Goal: Task Accomplishment & Management: Manage account settings

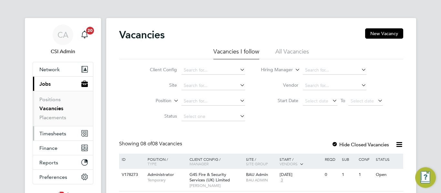
click at [51, 135] on span "Timesheets" at bounding box center [52, 134] width 27 height 6
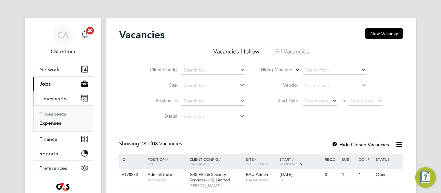
click at [53, 126] on link "Expenses" at bounding box center [50, 123] width 22 height 6
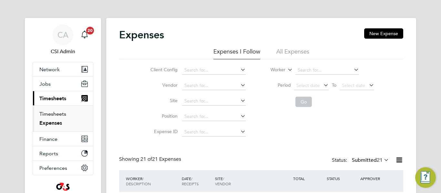
click at [55, 114] on link "Timesheets" at bounding box center [52, 114] width 27 height 6
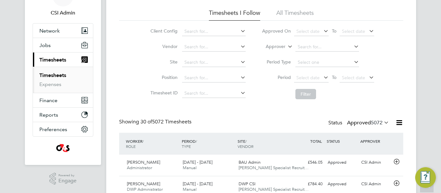
click at [377, 121] on span "5072" at bounding box center [377, 123] width 12 height 6
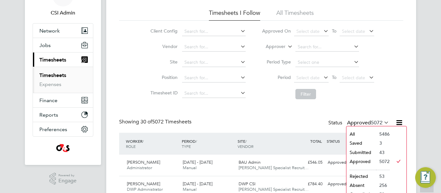
click at [362, 153] on li "Submitted" at bounding box center [361, 152] width 30 height 9
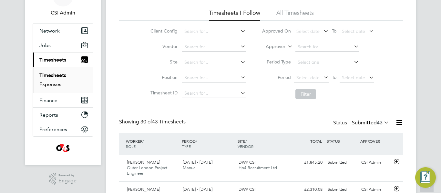
click at [46, 84] on link "Expenses" at bounding box center [50, 84] width 22 height 6
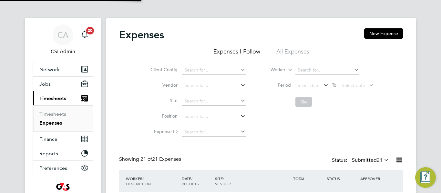
scroll to position [3, 3]
click at [139, 120] on div "Client Config Vendor Site Position Expense ID Worker Period Select date To Sele…" at bounding box center [261, 99] width 284 height 81
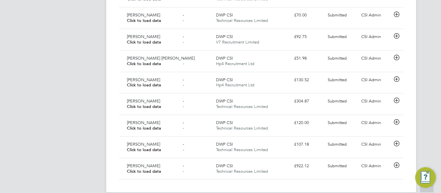
scroll to position [475, 0]
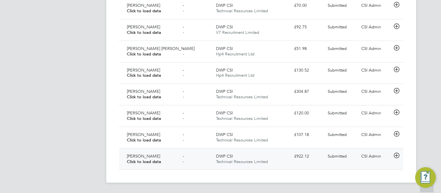
click at [268, 158] on div "DWP CSI Technical Resources Limited" at bounding box center [252, 159] width 78 height 16
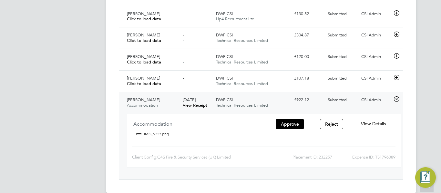
scroll to position [540, 0]
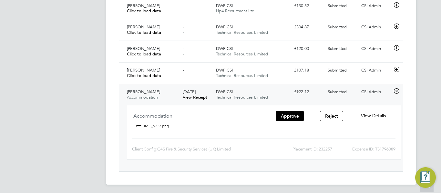
click at [373, 113] on span "View Details" at bounding box center [373, 116] width 25 height 6
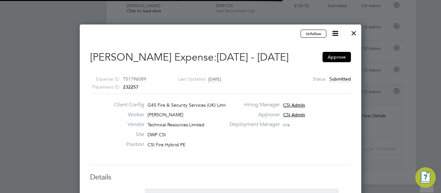
scroll to position [10, 117]
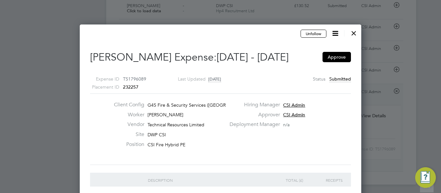
click at [76, 115] on div at bounding box center [220, 96] width 441 height 193
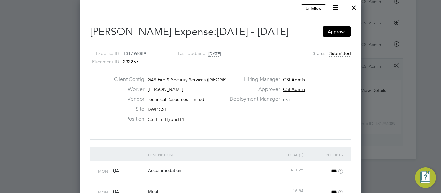
scroll to position [546, 0]
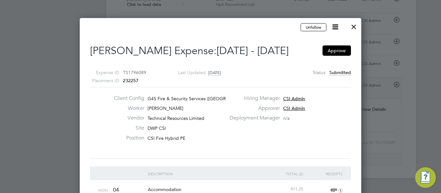
click at [355, 28] on div at bounding box center [354, 25] width 12 height 12
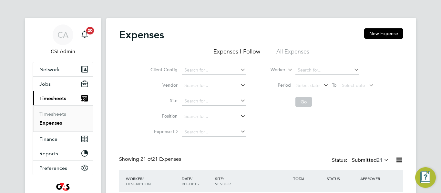
scroll to position [3, 3]
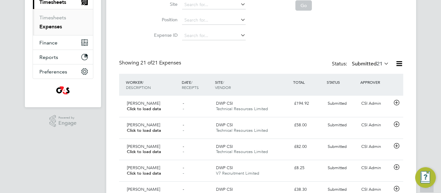
scroll to position [0, 0]
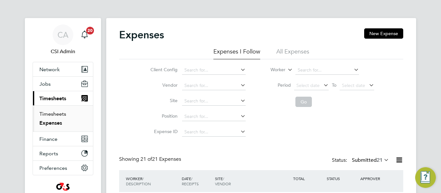
click at [61, 115] on link "Timesheets" at bounding box center [52, 114] width 27 height 6
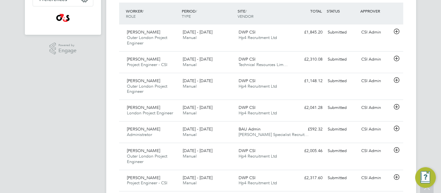
scroll to position [2, 0]
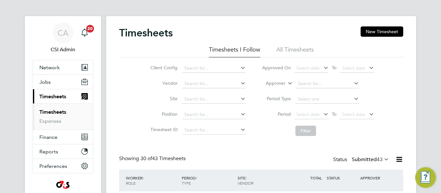
click at [45, 128] on ul "Timesheets Expenses" at bounding box center [63, 117] width 60 height 26
click at [47, 124] on link "Expenses" at bounding box center [50, 121] width 22 height 6
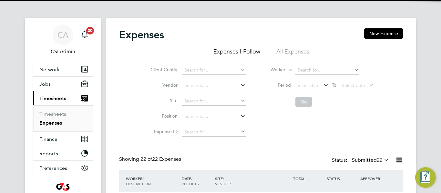
scroll to position [3, 3]
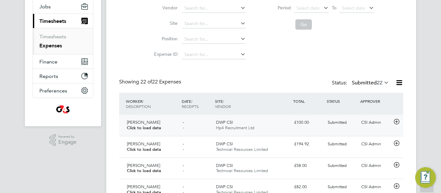
click at [393, 125] on icon at bounding box center [397, 121] width 8 height 5
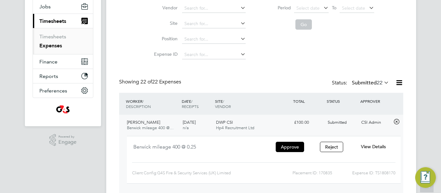
click at [380, 143] on div "View Details" at bounding box center [374, 147] width 42 height 11
click at [378, 147] on span "View Details" at bounding box center [373, 147] width 25 height 6
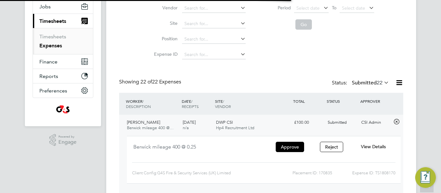
click at [378, 147] on span "View Details" at bounding box center [373, 147] width 25 height 6
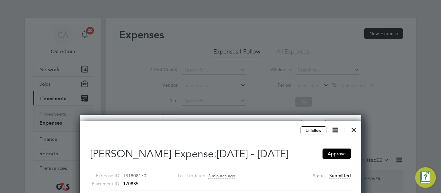
click at [356, 131] on div at bounding box center [354, 129] width 12 height 12
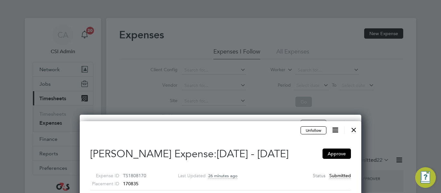
click at [353, 131] on div at bounding box center [354, 129] width 12 height 12
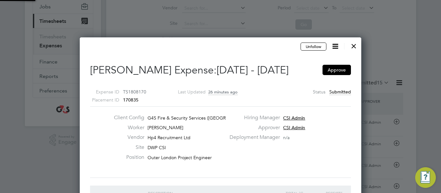
scroll to position [3, 3]
click at [355, 46] on div at bounding box center [354, 45] width 12 height 12
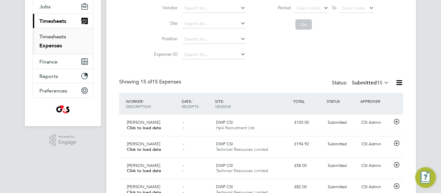
click at [57, 37] on link "Timesheets" at bounding box center [52, 37] width 27 height 6
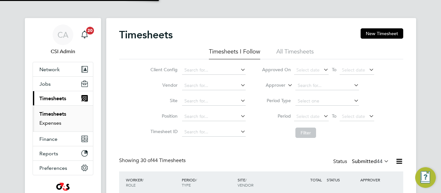
click at [47, 124] on link "Expenses" at bounding box center [50, 123] width 22 height 6
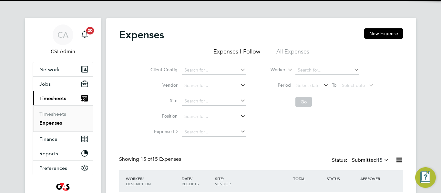
click at [122, 119] on div "Client Config Vendor Site Position Expense ID Worker Period Select date To Sele…" at bounding box center [261, 99] width 284 height 81
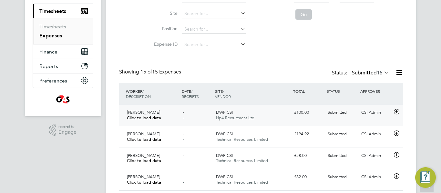
click at [396, 113] on icon at bounding box center [397, 111] width 8 height 5
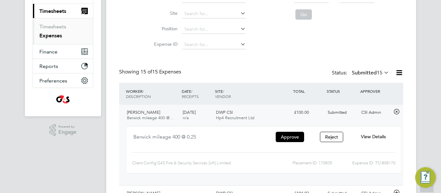
click at [375, 138] on span "View Details" at bounding box center [373, 137] width 25 height 6
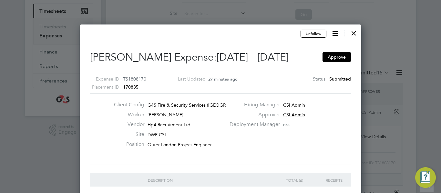
click at [325, 144] on div "Client Config G4S Fire & Security Services (UK) Li… Worker Stuart Reid Vendor H…" at bounding box center [221, 130] width 266 height 56
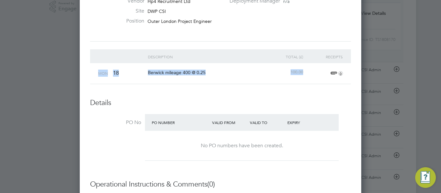
drag, startPoint x: 98, startPoint y: 183, endPoint x: 310, endPoint y: 73, distance: 238.8
click at [310, 73] on div "Mon 18 Berwick mileage 400 @ 0.25 100.00 0" at bounding box center [220, 73] width 261 height 21
copy div "Mon 18 Berwick mileage 400 @ 0.25 100.00"
click at [360, 18] on div "Unfollow Stuart Reid's Expense: 18 Aug - 24 Aug 2025 Approve Expense ID TS18081…" at bounding box center [221, 129] width 282 height 456
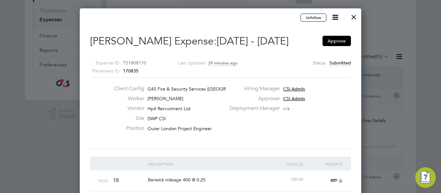
scroll to position [95, 0]
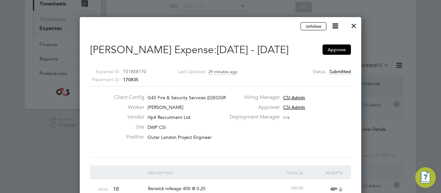
click at [353, 26] on div at bounding box center [354, 24] width 12 height 12
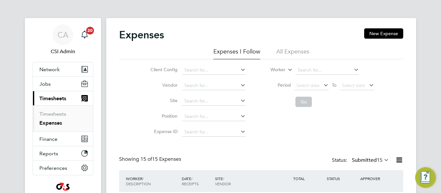
scroll to position [3, 3]
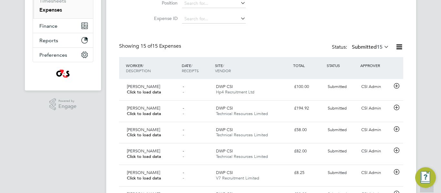
scroll to position [2, 0]
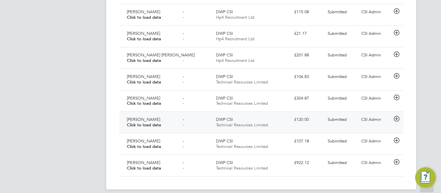
scroll to position [346, 0]
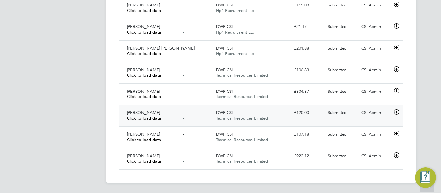
click at [395, 113] on icon at bounding box center [397, 112] width 8 height 5
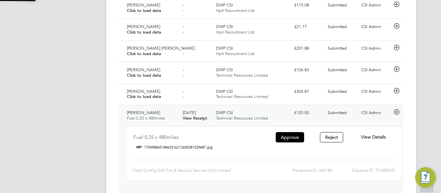
scroll to position [11, 116]
click at [372, 139] on span "View Details" at bounding box center [373, 137] width 25 height 6
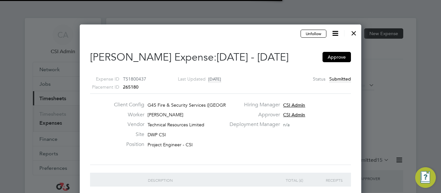
scroll to position [3, 3]
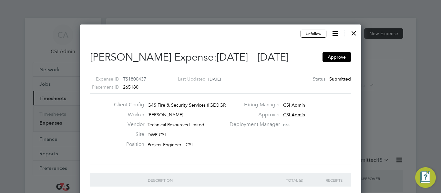
click at [267, 134] on div "Client Config G4S Fire & Security Services ([GEOGRAPHIC_DATA]) Li… Worker [PERS…" at bounding box center [221, 130] width 266 height 56
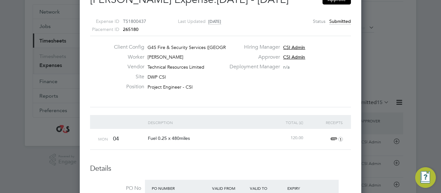
scroll to position [0, 0]
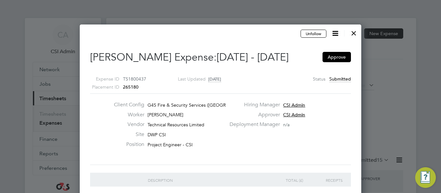
click at [356, 33] on div at bounding box center [354, 32] width 12 height 12
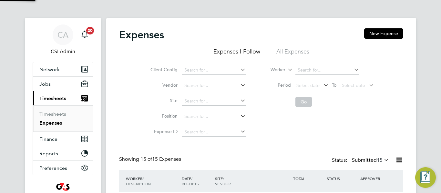
scroll to position [16, 56]
click at [53, 113] on link "Timesheets" at bounding box center [52, 114] width 27 height 6
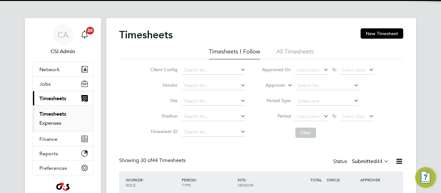
click at [49, 124] on link "Expenses" at bounding box center [50, 123] width 22 height 6
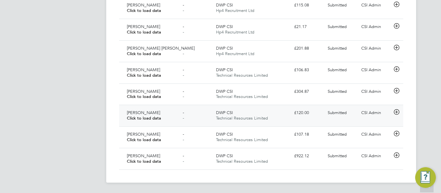
click at [249, 115] on div "DWP CSI Technical Resources Limited" at bounding box center [252, 116] width 78 height 16
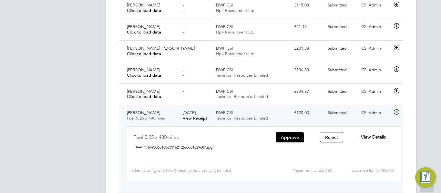
click at [374, 137] on span "View Details" at bounding box center [373, 137] width 25 height 6
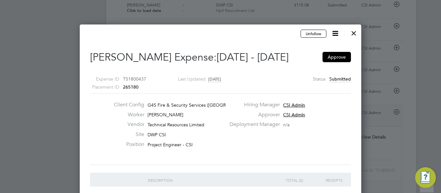
click at [98, 125] on div "Client Config G4S Fire & Security Services ([GEOGRAPHIC_DATA]) Li… Worker [PERS…" at bounding box center [221, 130] width 266 height 56
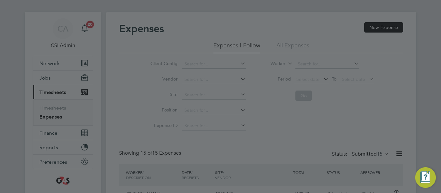
click at [201, 82] on div at bounding box center [220, 96] width 441 height 193
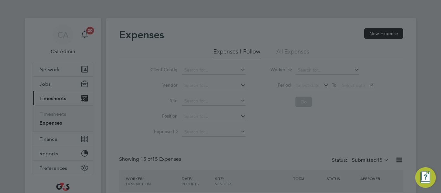
click at [283, 2] on div at bounding box center [220, 96] width 441 height 193
click at [334, 116] on div at bounding box center [220, 96] width 441 height 193
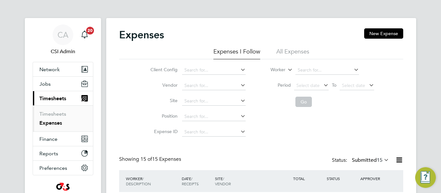
click at [132, 100] on div "Client Config Vendor Site Position Expense ID Worker Period Select date To Sele…" at bounding box center [261, 99] width 284 height 81
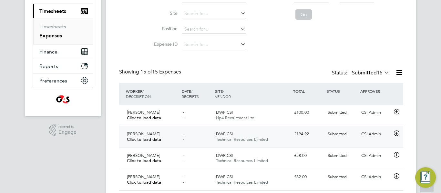
click at [397, 135] on icon at bounding box center [397, 133] width 8 height 5
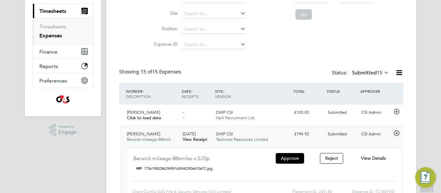
click at [380, 160] on span "View Details" at bounding box center [373, 159] width 25 height 6
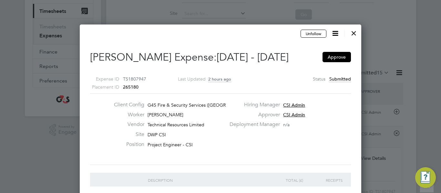
click at [262, 139] on div "Client Config G4S Fire & Security Services ([GEOGRAPHIC_DATA]) Li… Worker [PERS…" at bounding box center [221, 130] width 266 height 56
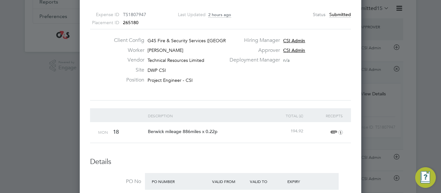
click at [322, 63] on div "Deployment Manager n/a" at bounding box center [290, 62] width 128 height 10
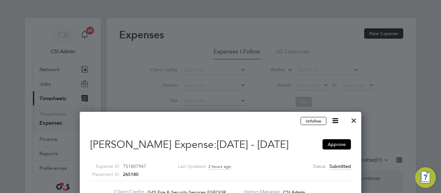
click at [334, 119] on icon at bounding box center [335, 121] width 8 height 8
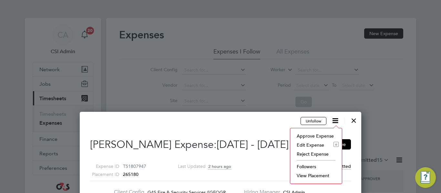
click at [306, 144] on li "Edit Expense e" at bounding box center [316, 145] width 45 height 9
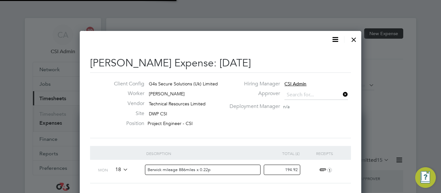
type input "CSI Admin"
click at [209, 170] on input "Berwick mileage 886miles x 0.22p" at bounding box center [203, 170] width 116 height 11
type input "Berwick mileage 886miles x 0.25p"
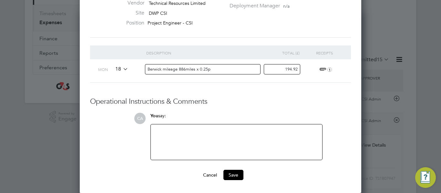
click at [190, 138] on div at bounding box center [237, 143] width 164 height 28
drag, startPoint x: 284, startPoint y: 68, endPoint x: 334, endPoint y: 69, distance: 49.7
click at [334, 69] on div "Mon 18 Berwick mileage 886miles x 0.25p 194.92 1" at bounding box center [220, 71] width 261 height 24
click at [295, 71] on input "221.25" at bounding box center [282, 69] width 36 height 11
type input "221.5"
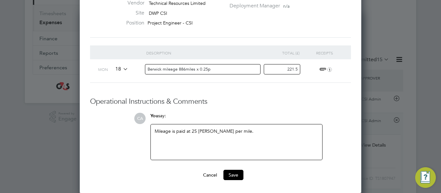
click at [186, 70] on input "Berwick mileage 886miles x 0.25p" at bounding box center [203, 69] width 116 height 11
type input "Berwick mileage 886 miles x 0.25p"
click at [234, 180] on button "Save" at bounding box center [233, 175] width 20 height 10
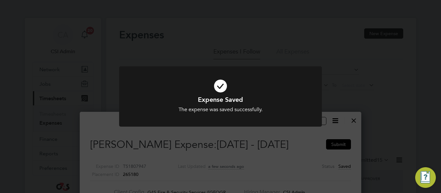
click at [332, 146] on div "Expense Saved The expense was saved successfully. Cancel Okay" at bounding box center [220, 96] width 441 height 193
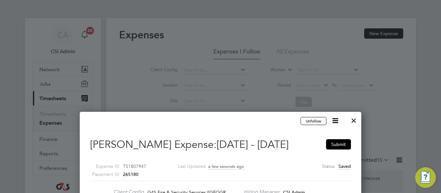
click at [332, 146] on div "Expense Saved The expense was saved successfully. Cancel Okay" at bounding box center [220, 96] width 441 height 193
click at [332, 146] on button "Submit" at bounding box center [338, 145] width 25 height 10
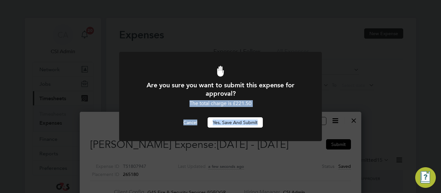
click at [242, 122] on button "Yes, Save and Submit" at bounding box center [235, 123] width 55 height 10
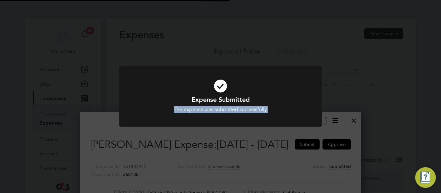
scroll to position [534, 282]
click at [88, 70] on div "Expense Submitted The expense was submitted successfully. Cancel Okay" at bounding box center [220, 96] width 441 height 193
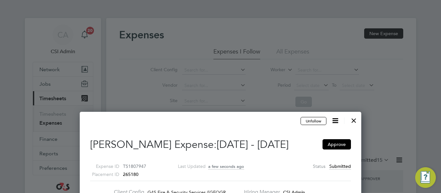
click at [353, 119] on div at bounding box center [354, 119] width 12 height 12
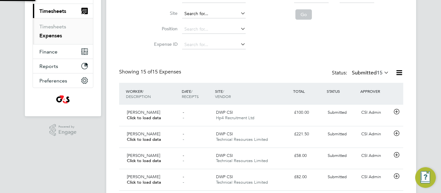
scroll to position [3, 3]
click at [192, 131] on div "- -" at bounding box center [197, 137] width 34 height 16
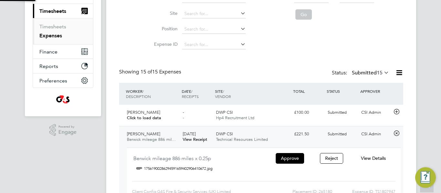
scroll to position [11, 116]
click at [372, 158] on span "View Details" at bounding box center [373, 159] width 25 height 6
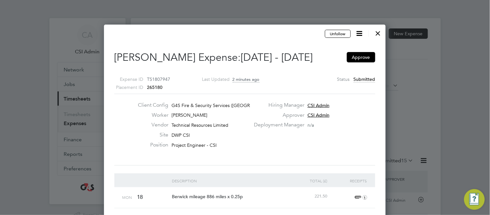
scroll to position [10, 116]
drag, startPoint x: 124, startPoint y: 196, endPoint x: 230, endPoint y: 192, distance: 105.3
click at [230, 192] on div "Mon 18 Berwick mileage 886 miles x 0.25p 221.50 1" at bounding box center [244, 197] width 261 height 21
drag, startPoint x: 119, startPoint y: 198, endPoint x: 345, endPoint y: 195, distance: 225.4
click at [345, 193] on div "Mon 18 Berwick mileage 886 miles x 0.25p 221.50 1" at bounding box center [244, 197] width 261 height 21
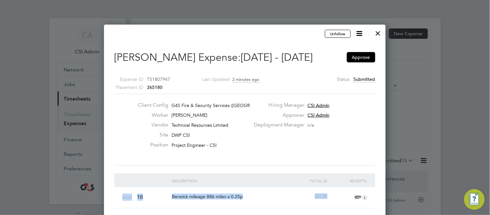
copy div "Mon 18 Berwick mileage 886 miles x 0.25p 221.50"
click at [378, 35] on div at bounding box center [378, 32] width 12 height 12
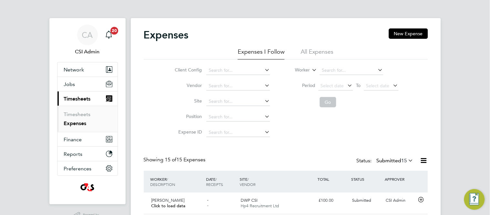
scroll to position [16, 56]
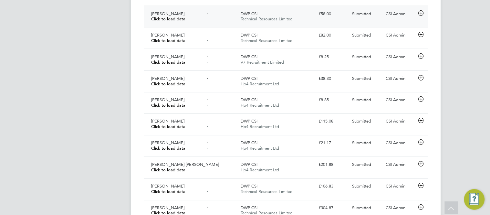
click at [421, 17] on div at bounding box center [422, 14] width 11 height 10
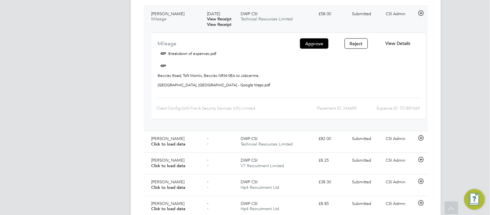
click at [390, 46] on span "View Details" at bounding box center [397, 43] width 25 height 6
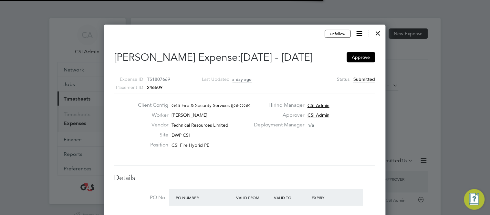
click at [151, 110] on div "Client Config G4S Fire & Security Services (UK) Li…" at bounding box center [191, 107] width 117 height 10
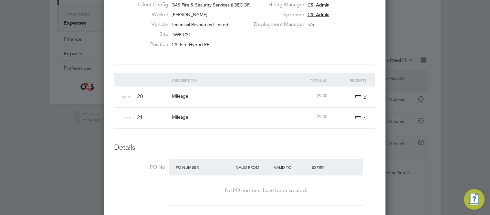
click at [340, 51] on div "Client Config G4S Fire & Security Services (UK) Li… Worker Paul Morgan Vendor T…" at bounding box center [245, 29] width 266 height 56
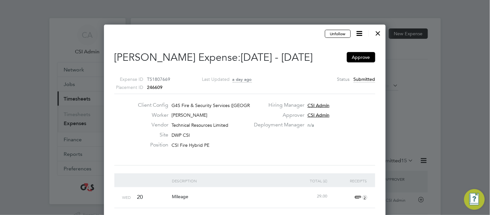
click at [377, 31] on div at bounding box center [378, 32] width 12 height 12
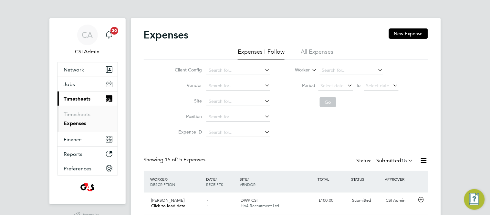
click at [147, 97] on div "Client Config Vendor Site Position Expense ID Worker Period Select date To Sele…" at bounding box center [286, 99] width 284 height 81
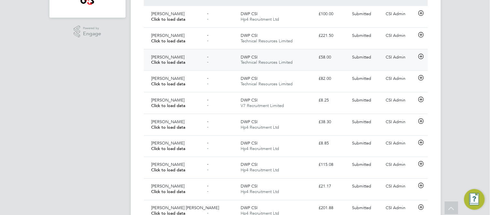
click at [422, 56] on icon at bounding box center [421, 56] width 8 height 5
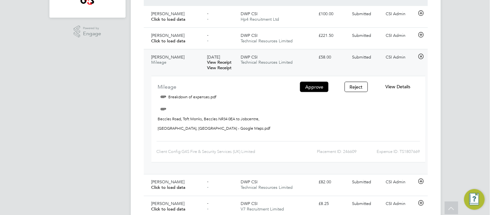
click at [394, 86] on span "View Details" at bounding box center [397, 87] width 25 height 6
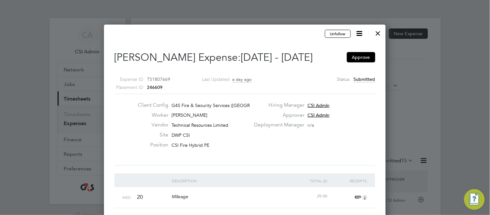
click at [270, 151] on div "Client Config G4S Fire & Security Services (UK) Li… Worker Paul Morgan Vendor T…" at bounding box center [245, 130] width 266 height 56
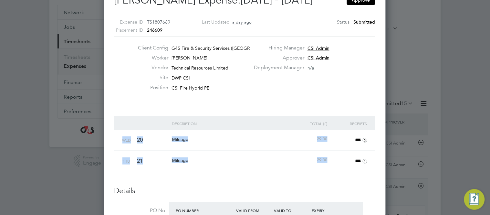
drag, startPoint x: 122, startPoint y: 139, endPoint x: 332, endPoint y: 160, distance: 211.0
click at [332, 160] on div "Description Total (£) Receipts Wed 20 Mileage 29.00 2 Thu 21 Mileage 29.00 1" at bounding box center [244, 144] width 261 height 56
copy div "Wed 20 Mileage 29.00 2 Thu 21 Mileage 29.00"
click at [358, 139] on span "2" at bounding box center [360, 140] width 14 height 8
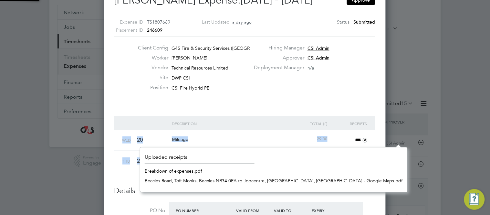
scroll to position [45, 228]
click at [285, 180] on link "Beccles Road, Toft Monks, Beccles NR34 0EA to Jobcentre, Lower Mounts, Northamp…" at bounding box center [274, 181] width 258 height 10
click at [186, 168] on link "Breakdown of expenses.pdf" at bounding box center [173, 171] width 57 height 10
click at [271, 90] on div "Client Config G4S Fire & Security Services (UK) Li… Worker Paul Morgan Vendor T…" at bounding box center [245, 73] width 266 height 56
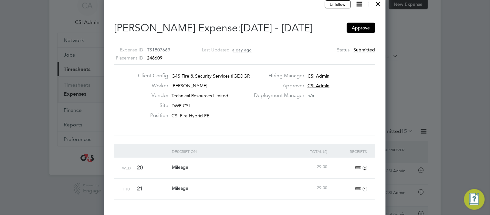
scroll to position [28, 0]
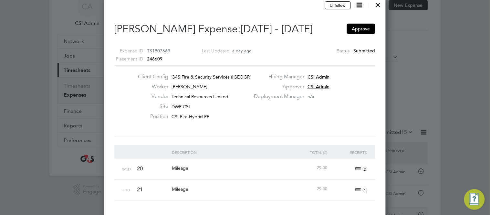
click at [379, 3] on div at bounding box center [378, 3] width 12 height 12
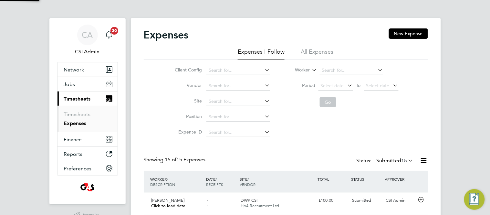
scroll to position [16, 78]
click at [156, 122] on div "Client Config Vendor Site Position Expense ID Worker Period Select date To Sele…" at bounding box center [286, 99] width 284 height 81
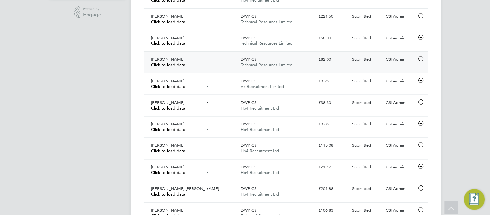
scroll to position [215, 0]
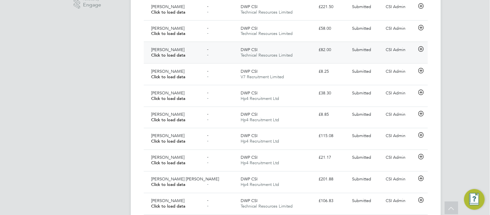
click at [421, 48] on icon at bounding box center [421, 49] width 8 height 5
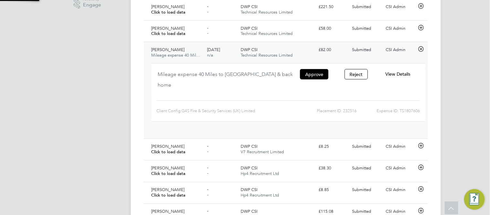
scroll to position [10, 116]
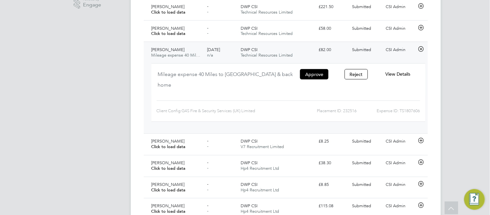
click at [406, 74] on span "View Details" at bounding box center [397, 74] width 25 height 6
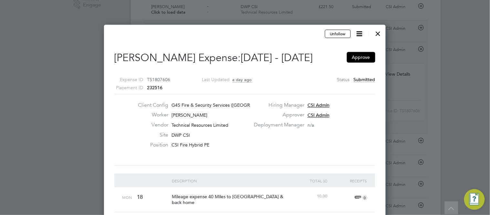
scroll to position [559, 282]
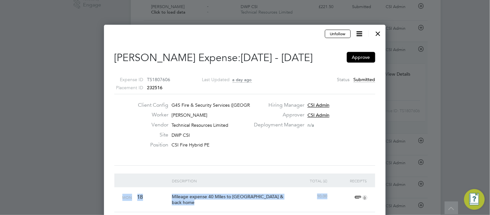
drag, startPoint x: 123, startPoint y: 196, endPoint x: 335, endPoint y: 197, distance: 212.2
click at [335, 193] on div "Mon 18 Mileage expense 40 Miles to Weybridge Job Centre & back home 10.00 0" at bounding box center [244, 199] width 261 height 25
copy div "Mon 18 Mileage expense 40 Miles to Weybridge Job Centre & back home 10.00"
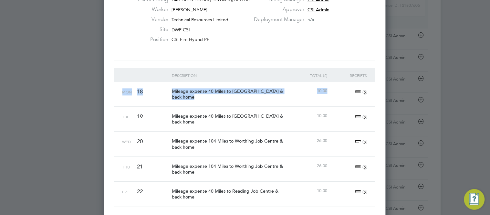
scroll to position [330, 0]
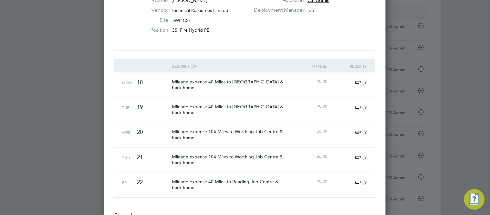
click at [105, 77] on div "Unfollow Kamran Mustafa's Expense: 18 Aug - 24 Aug 2025 Approve Expense ID TS18…" at bounding box center [245, 190] width 282 height 560
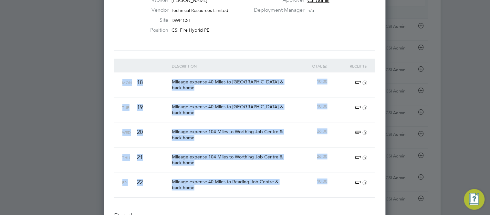
drag, startPoint x: 123, startPoint y: 80, endPoint x: 353, endPoint y: 179, distance: 250.1
click at [353, 179] on div "Description Total (£) Receipts Mon 18 Mileage expense 40 Miles to Weybridge Job…" at bounding box center [244, 127] width 261 height 139
copy div "Mon 18 Mileage expense 40 Miles to Weybridge Job Centre & back home 10.00 0 Tue…"
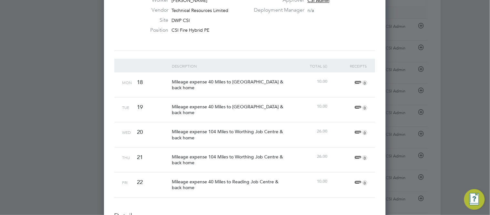
click at [129, 48] on div "Client Config G4S Fire & Security Services (UK) Li… Worker Kamran Mustafa Vendo…" at bounding box center [244, 15] width 261 height 72
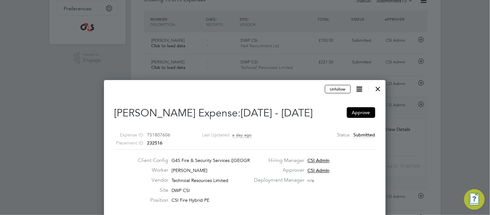
scroll to position [142, 0]
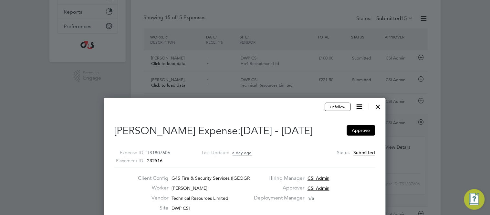
click at [380, 108] on div at bounding box center [378, 105] width 12 height 12
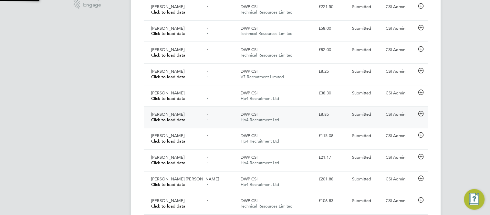
scroll to position [3, 4]
click at [421, 71] on icon at bounding box center [421, 70] width 8 height 5
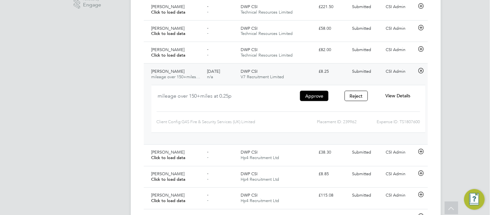
click at [400, 94] on span "View Details" at bounding box center [397, 96] width 25 height 6
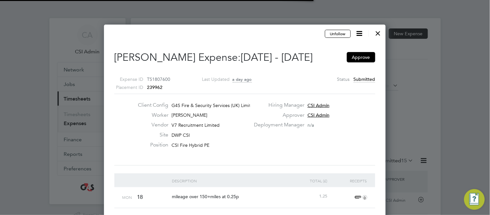
scroll to position [3, 4]
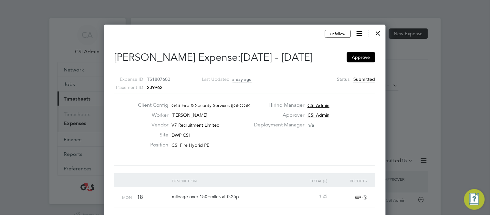
click at [142, 122] on label "Vendor" at bounding box center [151, 124] width 36 height 7
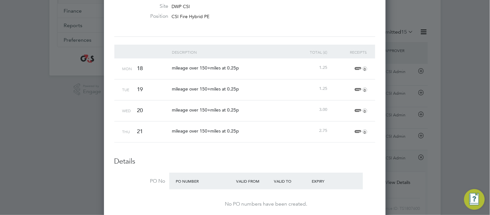
scroll to position [129, 0]
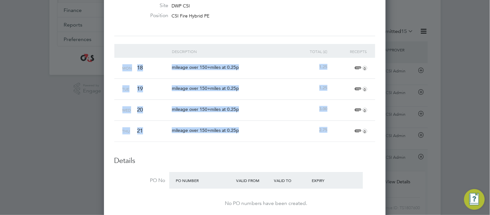
drag, startPoint x: 123, startPoint y: 67, endPoint x: 337, endPoint y: 127, distance: 223.0
click at [337, 127] on div "Description Total (£) Receipts Mon 18 mileage over 150+miles at 0.25p 1.25 0 Tu…" at bounding box center [244, 93] width 261 height 98
copy div "Mon 18 mileage over 150+miles at 0.25p 1.25 0 Tue 19 mileage over 150+miles at …"
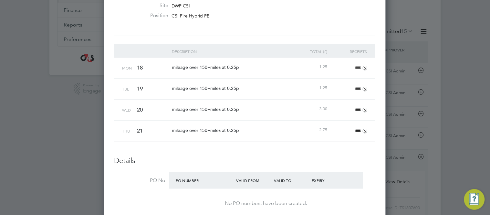
click at [231, 36] on div "Unfollow Joshua Williams's Expense: 18 Aug - 24 Aug 2025 Approve Expense ID TS1…" at bounding box center [244, 150] width 261 height 501
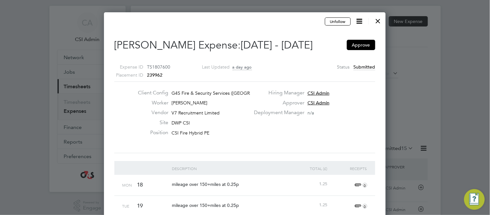
scroll to position [0, 0]
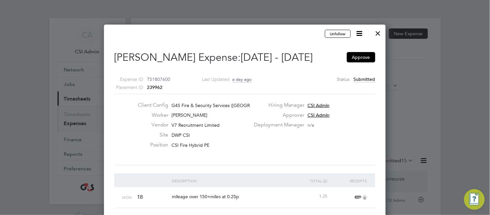
click at [379, 33] on div at bounding box center [378, 32] width 12 height 12
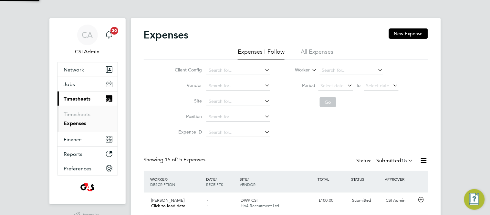
scroll to position [16, 56]
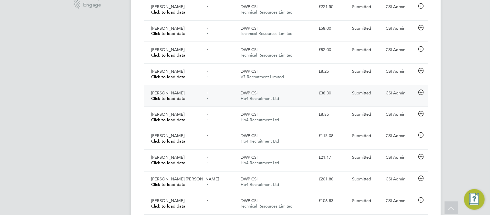
click at [423, 92] on icon at bounding box center [421, 92] width 8 height 5
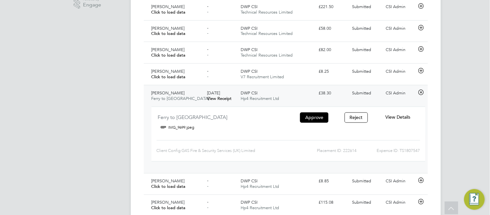
click at [391, 116] on span "View Details" at bounding box center [397, 117] width 25 height 6
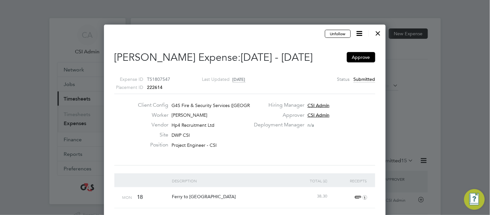
click at [347, 144] on div "Client Config G4S Fire & Security Services (UK) Li… Worker Sean Lennie Vendor H…" at bounding box center [245, 130] width 266 height 56
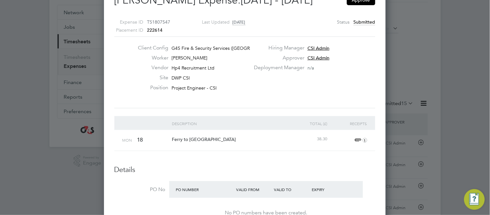
click at [358, 138] on span "1" at bounding box center [360, 140] width 14 height 8
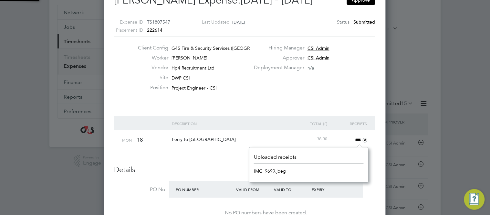
scroll to position [35, 119]
click at [286, 169] on li "IMG_9699.jpeg" at bounding box center [309, 171] width 110 height 10
click at [282, 170] on link "IMG_9699.jpeg" at bounding box center [270, 171] width 32 height 10
click at [355, 139] on span "+" at bounding box center [360, 140] width 14 height 8
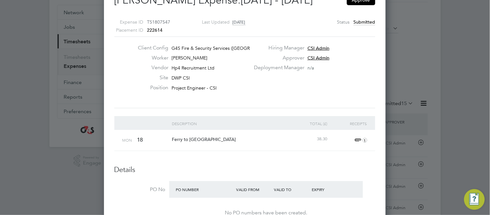
click at [353, 67] on div "Deployment Manager n/a" at bounding box center [314, 69] width 128 height 10
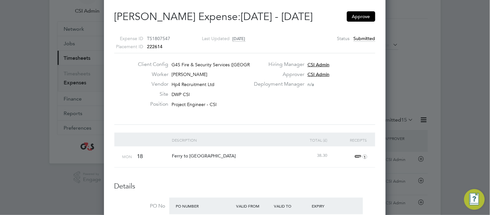
scroll to position [28, 0]
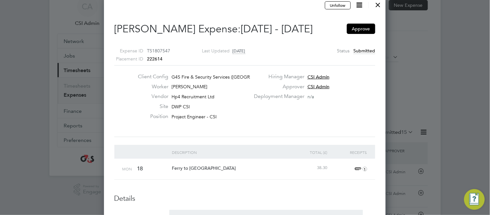
click at [357, 3] on icon at bounding box center [360, 5] width 8 height 8
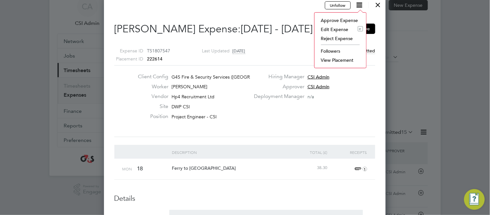
click at [335, 31] on li "Edit Expense e" at bounding box center [340, 29] width 45 height 9
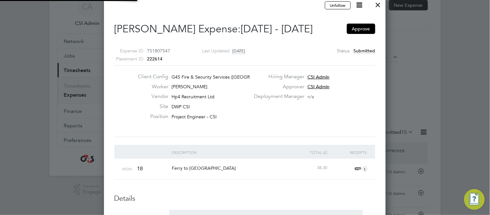
type input "CSI Admin"
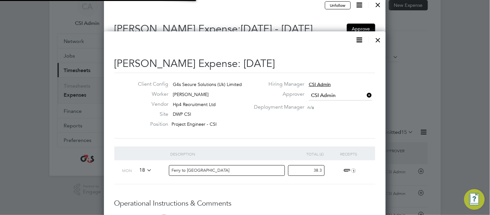
scroll to position [10, 117]
click at [293, 171] on input "38.3" at bounding box center [306, 170] width 36 height 11
drag, startPoint x: 293, startPoint y: 171, endPoint x: 368, endPoint y: 169, distance: 75.3
click at [368, 169] on div "Mon 18 Ferry to Rothesay 38.3 1" at bounding box center [244, 172] width 261 height 24
type input "31.91"
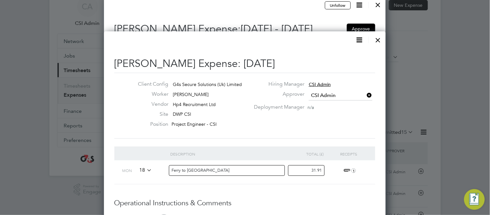
click at [348, 186] on li "Description Total (£) Receipts Mon 18 Ferry to Rothesay 31.91 1" at bounding box center [244, 172] width 261 height 52
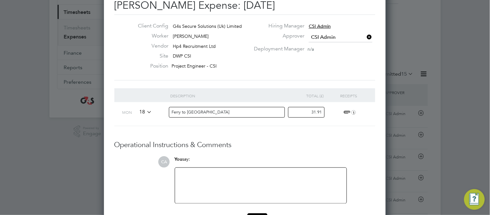
scroll to position [100, 0]
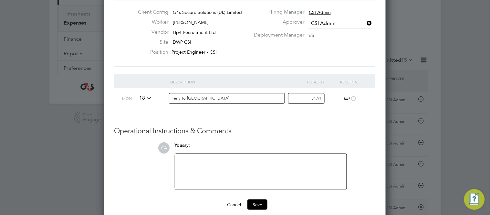
click at [274, 126] on li "Description Total (£) Receipts Mon 18 Ferry to Rothesay 31.91 1" at bounding box center [244, 100] width 261 height 52
click at [241, 168] on div at bounding box center [261, 172] width 164 height 28
copy div "Expenses must be submitted exclusive of VAT"
click at [250, 193] on button "Save" at bounding box center [257, 204] width 20 height 10
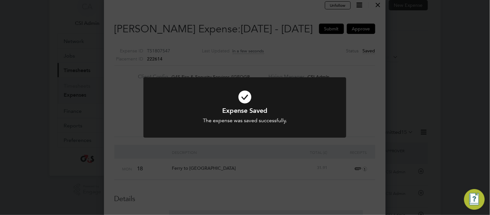
scroll to position [511, 282]
click at [349, 64] on div "Expense Saved The expense was saved successfully. Cancel Okay" at bounding box center [245, 107] width 490 height 215
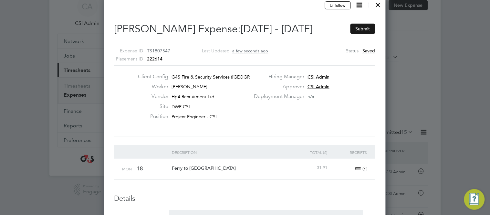
click at [365, 28] on button "Submit" at bounding box center [362, 29] width 25 height 10
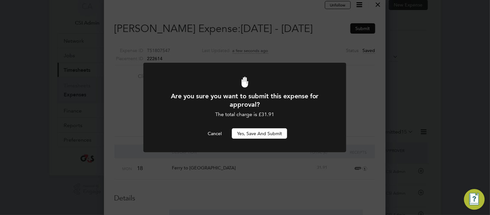
scroll to position [0, 0]
click at [250, 131] on button "Yes, Save and Submit" at bounding box center [259, 133] width 55 height 10
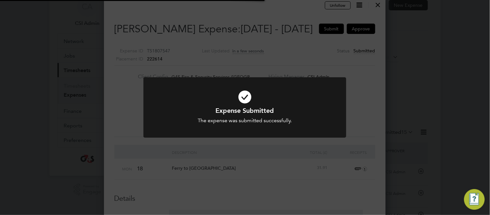
scroll to position [534, 282]
click at [315, 44] on div "Expense Submitted The expense was submitted successfully. Cancel Okay" at bounding box center [245, 107] width 490 height 215
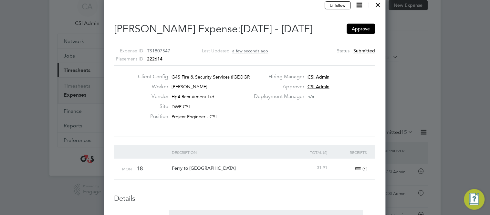
click at [381, 5] on div at bounding box center [378, 3] width 12 height 12
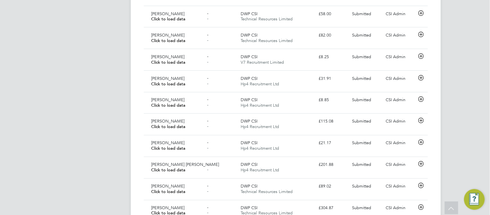
click at [103, 121] on app-navbar "CA CSI Admin Notifications 20 Applications: Network Team Members Businesses Sit…" at bounding box center [87, 48] width 76 height 521
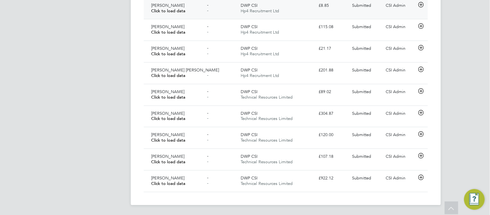
click at [422, 5] on icon at bounding box center [421, 4] width 8 height 5
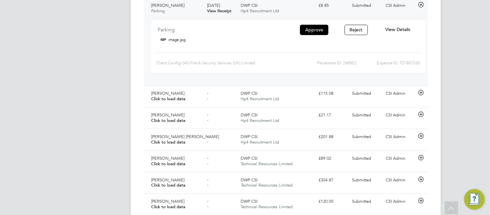
click at [398, 30] on span "View Details" at bounding box center [397, 29] width 25 height 6
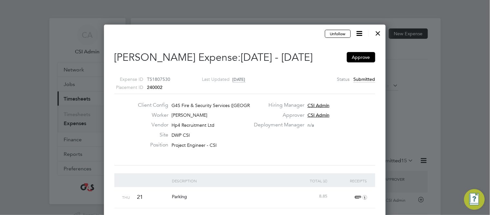
click at [285, 161] on div "Client Config G4S Fire & Security Services (UK) Li… Worker Ashley Mason Vendor …" at bounding box center [244, 130] width 261 height 72
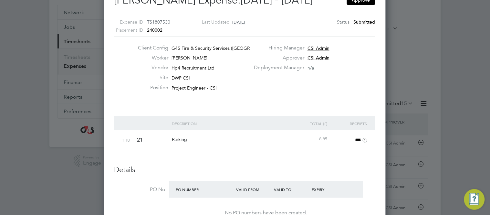
click at [358, 140] on span "1" at bounding box center [360, 140] width 14 height 8
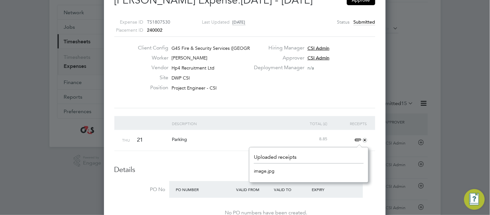
click at [271, 171] on link "image.jpg" at bounding box center [264, 171] width 21 height 10
click at [208, 174] on div "Details PO No PO Number Valid From Valid To Expiry No PO numbers have been crea…" at bounding box center [244, 198] width 261 height 66
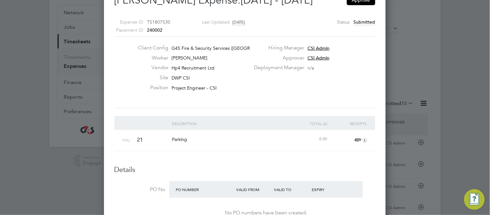
click at [352, 45] on div "Hiring Manager CSI Admin" at bounding box center [314, 50] width 128 height 10
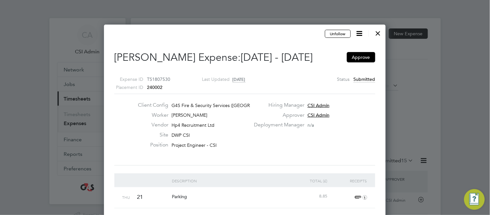
click at [360, 32] on icon at bounding box center [360, 33] width 8 height 8
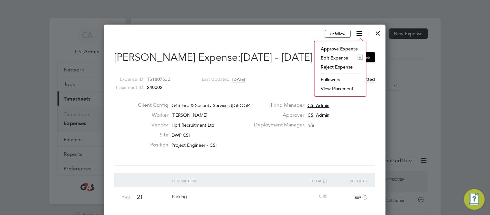
click at [340, 56] on li "Edit Expense e" at bounding box center [340, 57] width 45 height 9
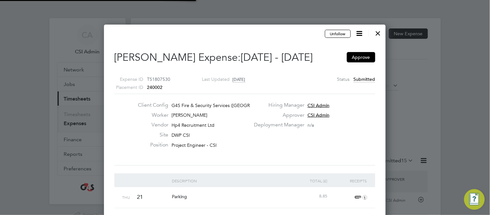
type input "CSI Admin"
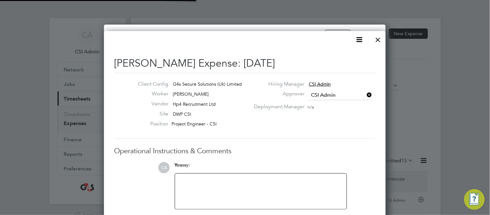
scroll to position [10, 117]
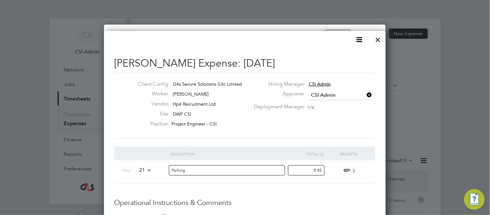
drag, startPoint x: 310, startPoint y: 169, endPoint x: 393, endPoint y: 164, distance: 83.4
type input "7.37"
click at [356, 192] on li "Description Total (£) Receipts Thu 21 Parking 7.37 1" at bounding box center [244, 172] width 261 height 52
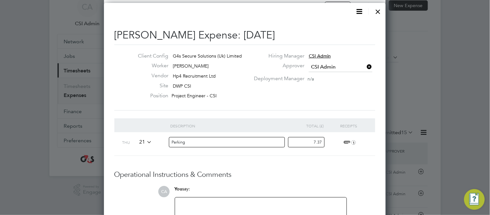
scroll to position [28, 0]
click at [311, 193] on div at bounding box center [261, 215] width 164 height 28
paste div
click at [333, 190] on div "You say:" at bounding box center [261, 190] width 172 height 11
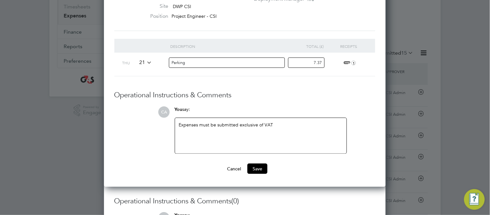
scroll to position [115, 0]
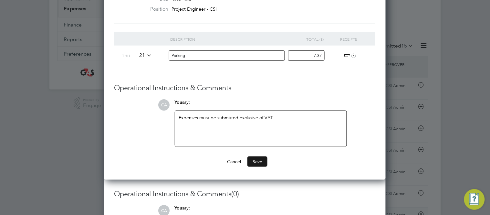
click at [257, 164] on button "Save" at bounding box center [257, 161] width 20 height 10
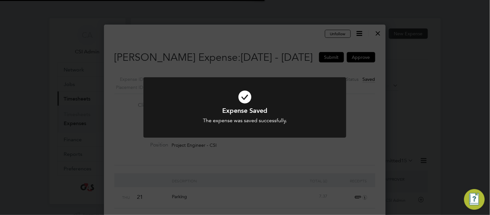
scroll to position [3, 3]
click at [353, 69] on div "Expense Saved The expense was saved successfully. Cancel Okay" at bounding box center [245, 107] width 490 height 215
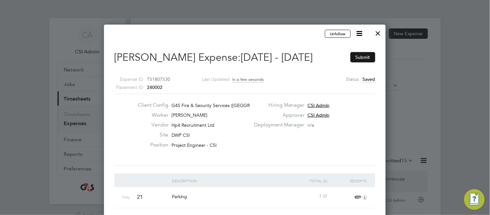
click at [360, 59] on button "Submit" at bounding box center [362, 57] width 25 height 10
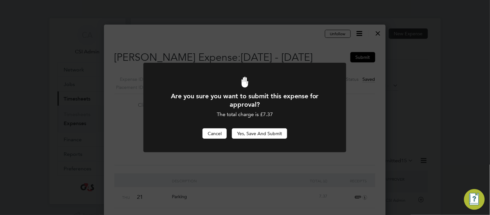
click at [217, 133] on button "Cancel" at bounding box center [214, 133] width 24 height 10
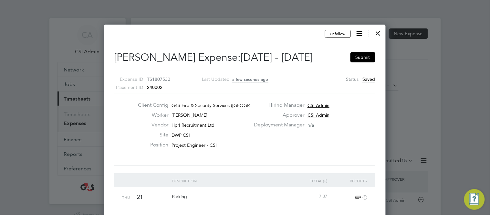
click at [375, 32] on div at bounding box center [378, 32] width 12 height 12
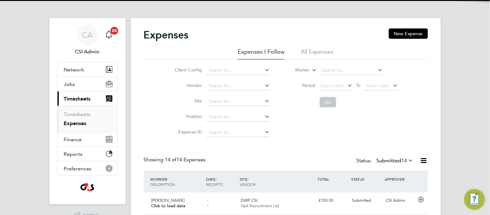
scroll to position [3, 4]
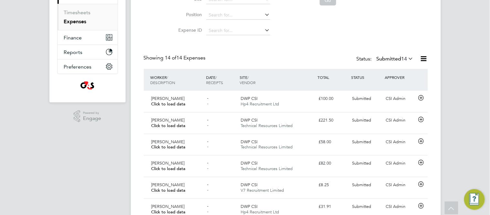
click at [393, 56] on label "Submitted 14" at bounding box center [395, 59] width 37 height 6
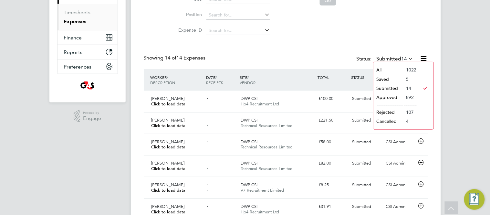
click at [390, 84] on li "Submitted" at bounding box center [388, 88] width 30 height 9
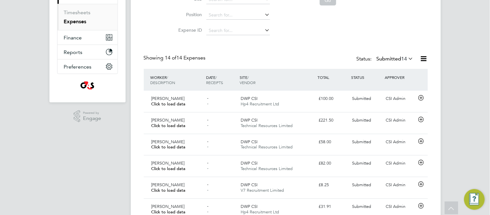
click at [401, 58] on span "14" at bounding box center [404, 59] width 6 height 6
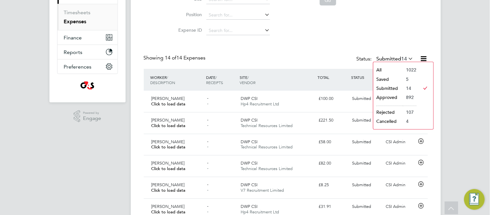
click at [387, 79] on li "Saved" at bounding box center [388, 79] width 30 height 9
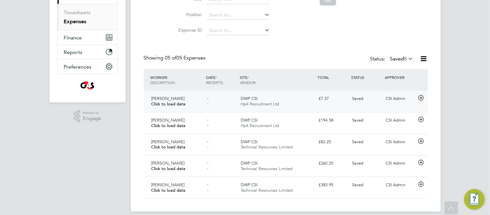
click at [337, 100] on div "£7.37" at bounding box center [333, 98] width 34 height 11
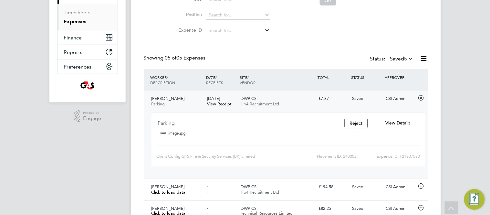
click at [399, 122] on span "View Details" at bounding box center [397, 123] width 25 height 6
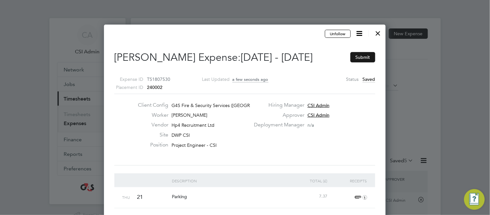
click at [369, 58] on button "Submit" at bounding box center [362, 57] width 25 height 10
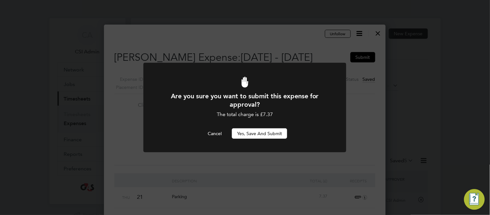
click at [274, 130] on button "Yes, Save and Submit" at bounding box center [259, 133] width 55 height 10
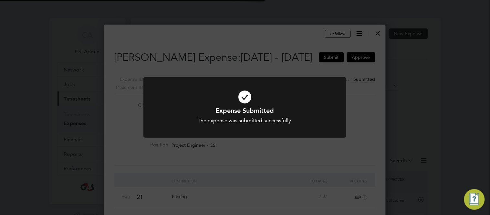
click at [375, 36] on div "Expense Submitted The expense was submitted successfully. Cancel Okay" at bounding box center [245, 107] width 490 height 215
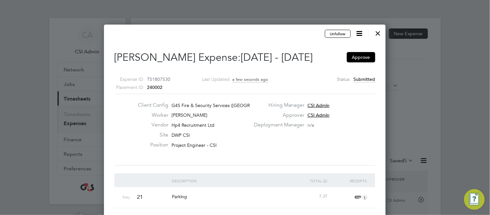
click at [378, 33] on div at bounding box center [378, 32] width 12 height 12
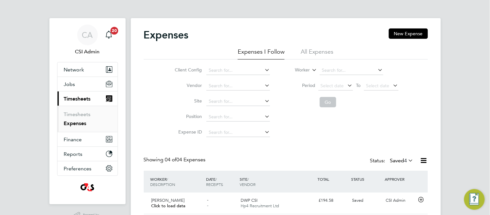
click at [390, 159] on label "Saved 4" at bounding box center [402, 160] width 24 height 6
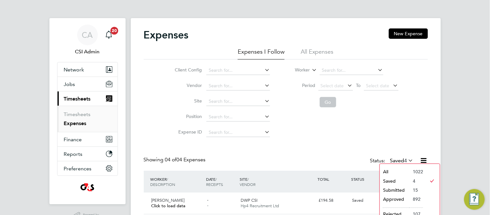
click at [386, 191] on li "Submitted" at bounding box center [395, 189] width 30 height 9
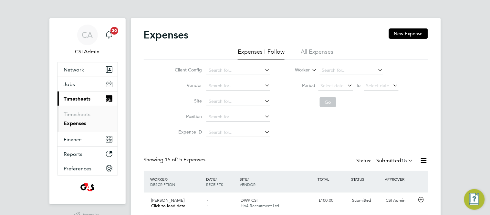
click at [303, 162] on div "Showing 15 of 15 Expenses Status: Submitted 15" at bounding box center [286, 163] width 284 height 14
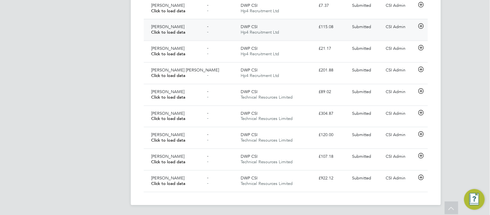
click at [421, 25] on icon at bounding box center [421, 26] width 8 height 5
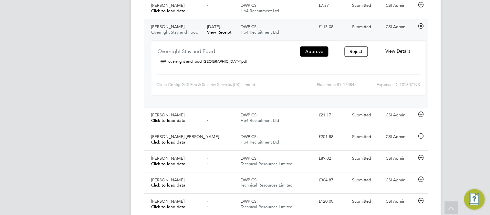
click at [395, 52] on span "View Details" at bounding box center [397, 51] width 25 height 6
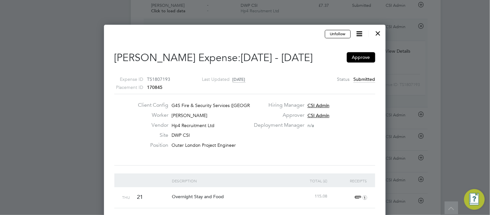
click at [84, 126] on div at bounding box center [245, 107] width 490 height 215
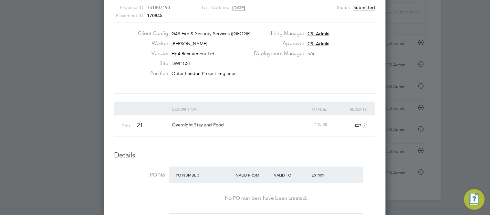
click at [360, 122] on span "1" at bounding box center [360, 126] width 14 height 8
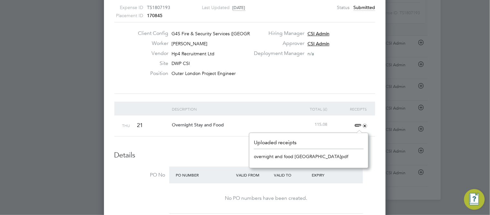
click at [302, 153] on link "overnight and food Milford.pdf" at bounding box center [301, 156] width 94 height 10
click at [335, 93] on div "Client Config G4S Fire & Security Services (UK) Li… Worker Gerard Norman Vendor…" at bounding box center [244, 58] width 261 height 72
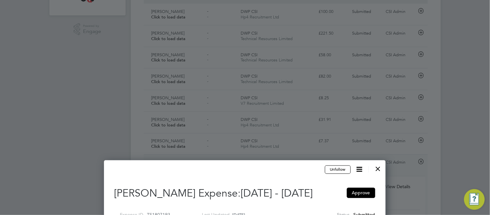
scroll to position [208, 0]
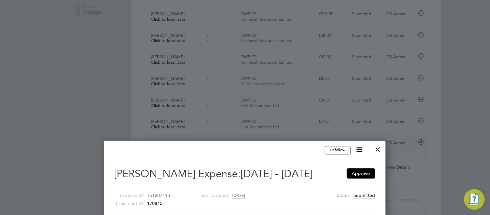
click at [377, 150] on div at bounding box center [378, 148] width 12 height 12
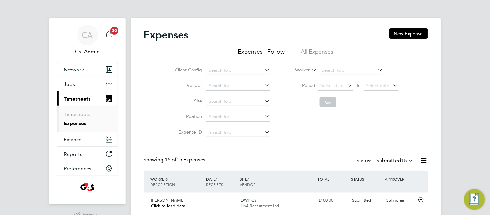
scroll to position [3, 4]
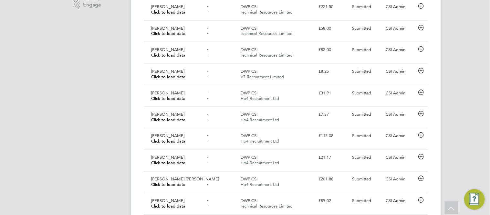
scroll to position [201, 0]
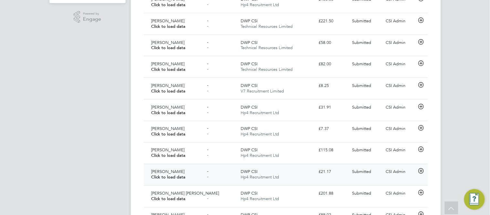
click at [422, 173] on icon at bounding box center [421, 171] width 8 height 5
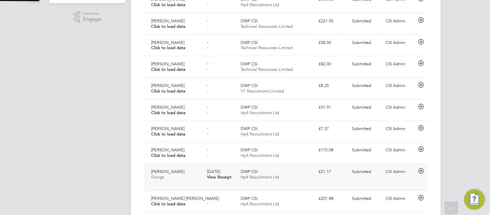
scroll to position [10, 116]
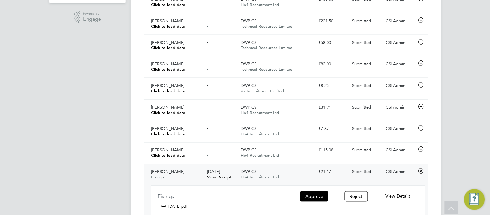
click at [393, 193] on span "View Details" at bounding box center [397, 196] width 25 height 6
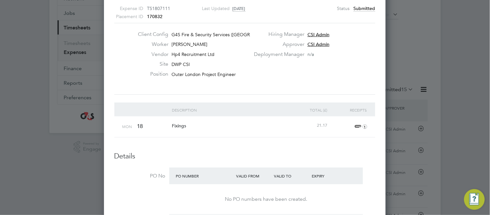
scroll to position [72, 0]
click at [356, 126] on span "1" at bounding box center [360, 126] width 14 height 8
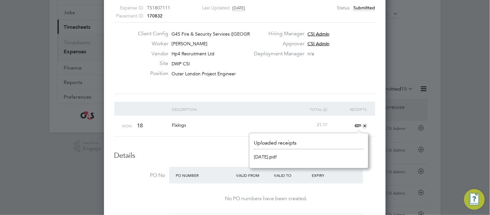
click at [266, 157] on link "18.8.25.pdf" at bounding box center [265, 157] width 23 height 10
click at [344, 42] on div "Approver CSI Admin" at bounding box center [314, 45] width 128 height 10
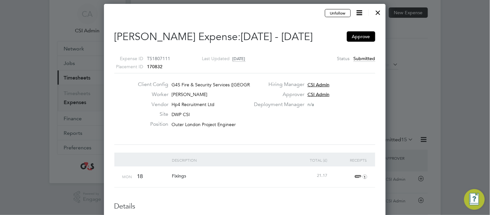
scroll to position [14, 0]
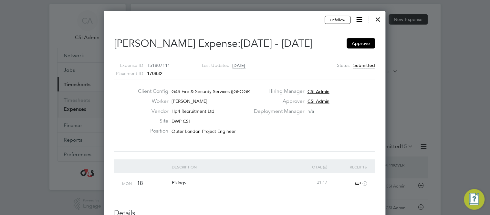
click at [358, 20] on icon at bounding box center [360, 20] width 8 height 8
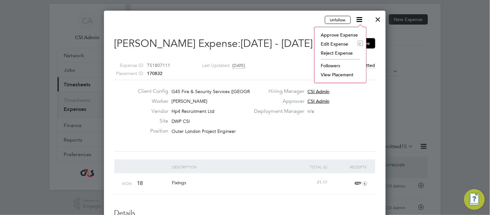
click at [328, 42] on li "Edit Expense e" at bounding box center [340, 43] width 45 height 9
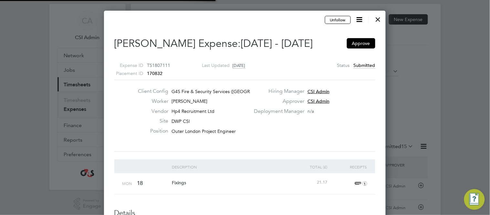
type input "CSI Admin"
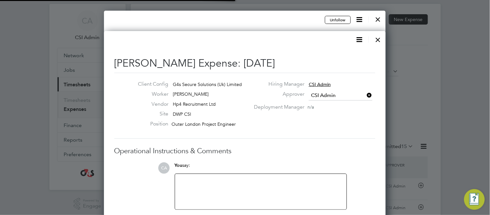
scroll to position [10, 117]
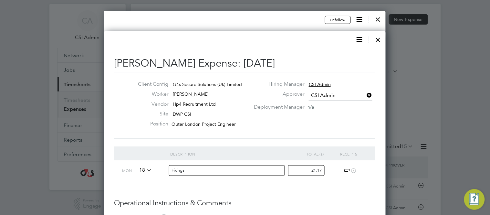
drag, startPoint x: 310, startPoint y: 169, endPoint x: 376, endPoint y: 165, distance: 66.0
click at [376, 165] on div "Tim Fry's Expense: 18 Aug 2025 Client Config G4s Secure Solutions (Uk) Limited …" at bounding box center [245, 162] width 282 height 263
type input "17.64"
click at [350, 193] on li "Description Total (£) Receipts Mon 18 Fixings 17.64 1" at bounding box center [244, 172] width 261 height 52
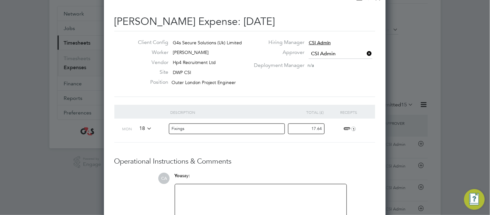
scroll to position [57, 0]
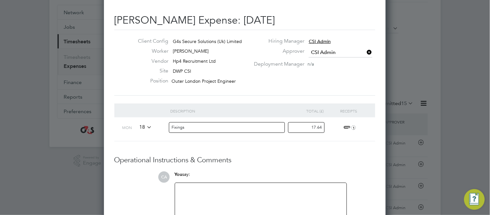
click at [288, 193] on div at bounding box center [261, 201] width 164 height 28
paste div
click at [332, 160] on h3 "Operational Instructions & Comments" at bounding box center [244, 159] width 261 height 9
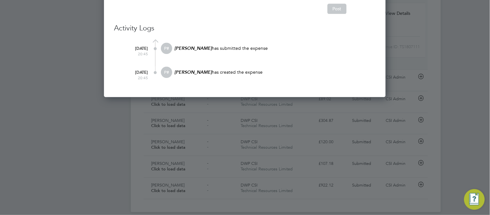
scroll to position [391, 0]
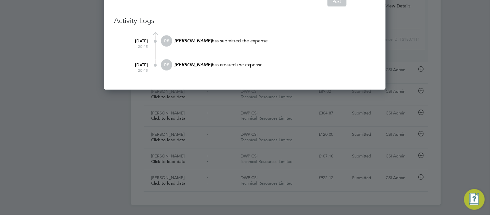
click at [315, 71] on div "Tim Fry has created the expense" at bounding box center [274, 67] width 201 height 17
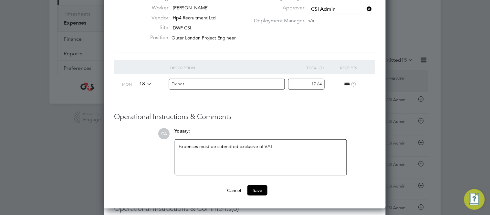
scroll to position [115, 0]
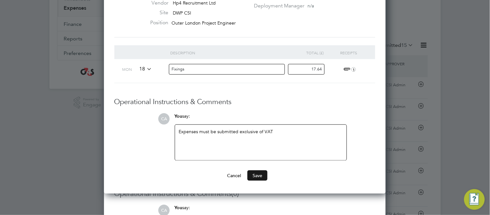
click at [258, 178] on button "Save" at bounding box center [257, 175] width 20 height 10
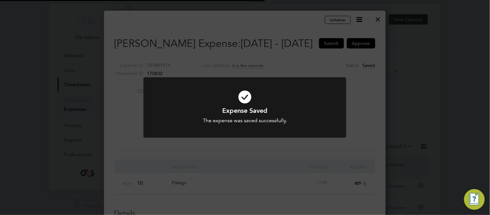
scroll to position [3, 3]
click at [372, 38] on div "Expense Saved The expense was saved successfully. Cancel Okay" at bounding box center [245, 107] width 490 height 215
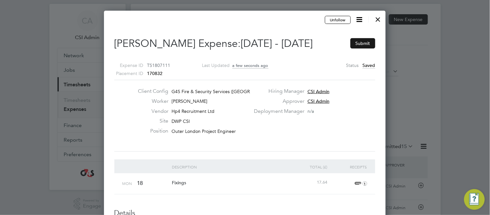
click at [370, 39] on button "Submit" at bounding box center [362, 43] width 25 height 10
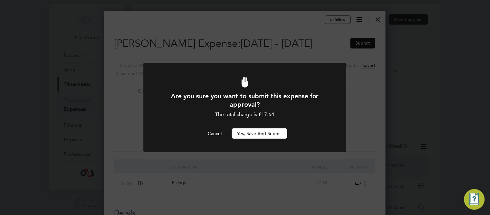
scroll to position [0, 0]
click at [277, 129] on button "Yes, Save and Submit" at bounding box center [259, 133] width 55 height 10
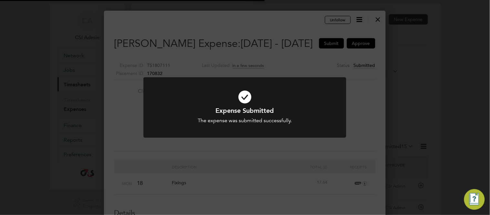
scroll to position [534, 282]
click at [279, 127] on div at bounding box center [244, 107] width 203 height 60
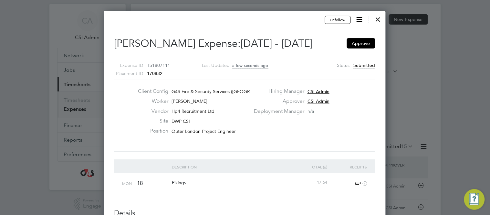
click at [377, 17] on div at bounding box center [378, 18] width 12 height 12
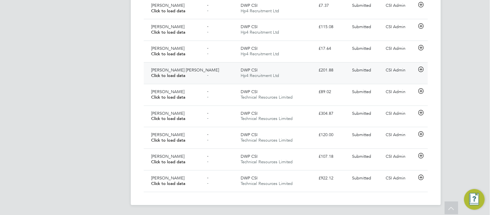
click at [421, 69] on icon at bounding box center [421, 69] width 8 height 5
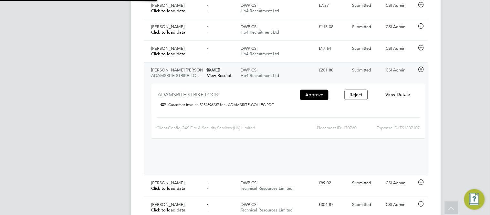
scroll to position [10, 116]
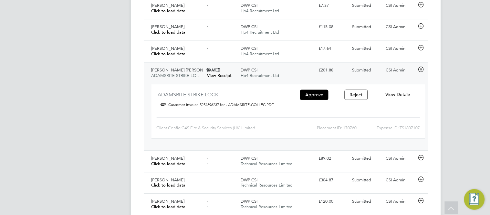
click at [404, 94] on span "View Details" at bounding box center [397, 94] width 25 height 6
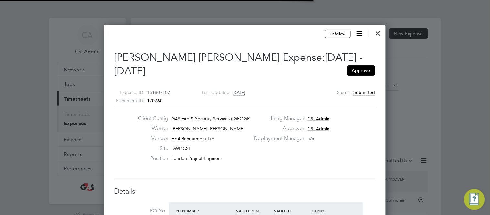
scroll to position [3, 4]
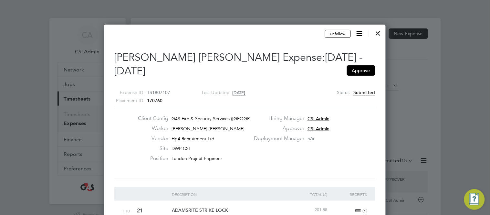
click at [311, 135] on div "Client Config G4S Fire & Security Services ([GEOGRAPHIC_DATA]) Li… Worker [PERS…" at bounding box center [245, 143] width 266 height 56
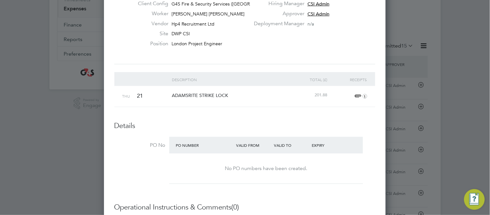
scroll to position [100, 0]
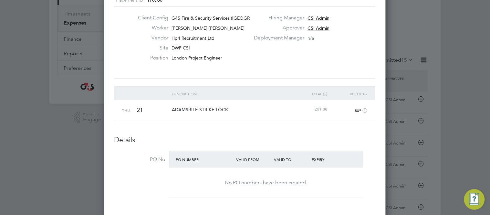
click at [358, 107] on span "1" at bounding box center [360, 111] width 14 height 8
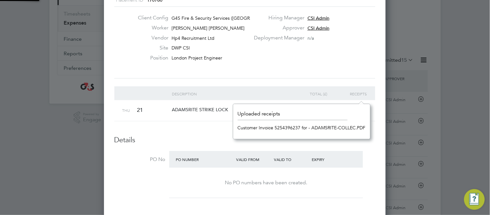
scroll to position [8, 15]
click at [301, 128] on link "Customer Invoice 5254396237 for - ADAMSRITE-COLLEC.PDF" at bounding box center [302, 128] width 128 height 10
click at [342, 51] on div "Client Config G4S Fire & Security Services ([GEOGRAPHIC_DATA]) Li… Worker [PERS…" at bounding box center [245, 43] width 266 height 56
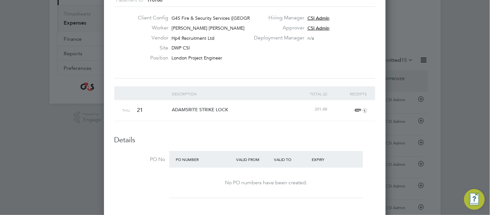
scroll to position [0, 0]
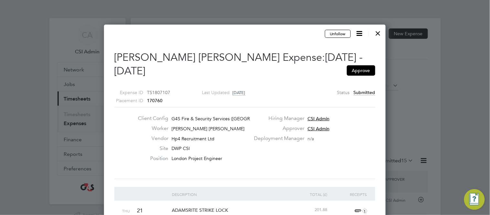
click at [377, 34] on div at bounding box center [378, 32] width 12 height 12
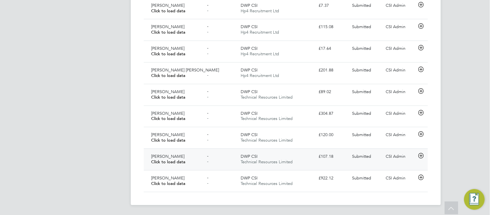
click at [421, 156] on icon at bounding box center [421, 155] width 8 height 5
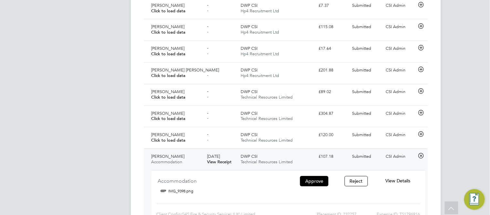
click at [400, 176] on div "View Details" at bounding box center [398, 180] width 42 height 11
click at [398, 179] on span "View Details" at bounding box center [397, 181] width 25 height 6
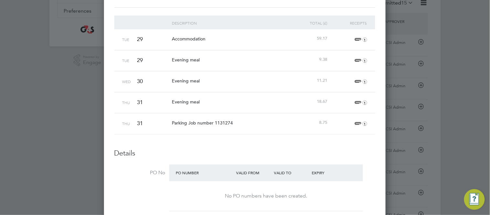
click at [405, 127] on div at bounding box center [245, 107] width 490 height 215
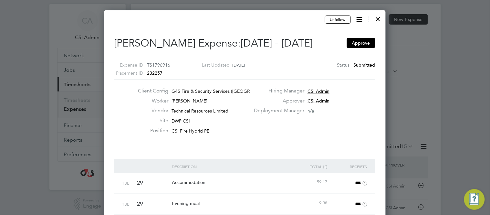
click at [380, 16] on div at bounding box center [378, 18] width 12 height 12
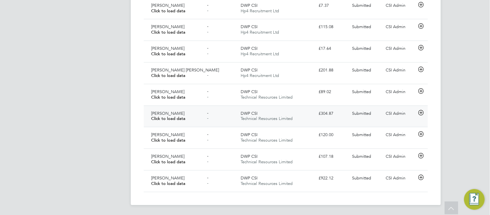
click at [299, 114] on div "DWP CSI Technical Resources Limited" at bounding box center [277, 116] width 78 height 16
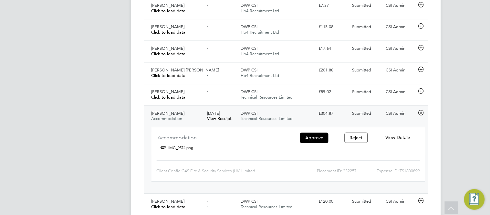
click at [411, 139] on div "View Details" at bounding box center [398, 137] width 42 height 11
click at [398, 137] on span "View Details" at bounding box center [397, 137] width 25 height 6
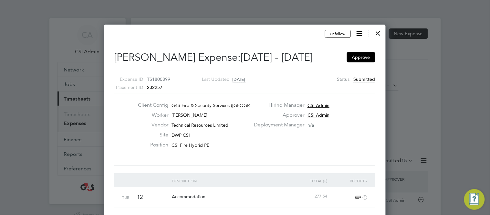
click at [133, 125] on label "Vendor" at bounding box center [151, 124] width 36 height 7
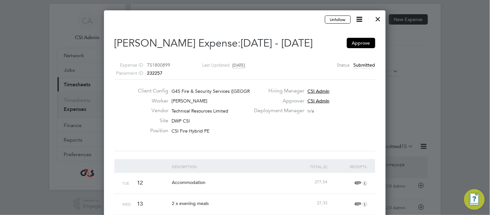
click at [360, 19] on icon at bounding box center [360, 19] width 8 height 8
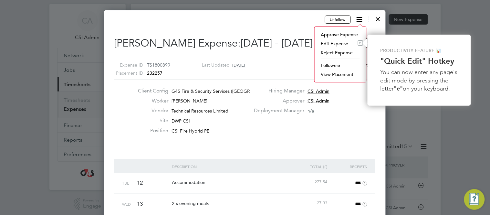
click at [210, 75] on div "Expense ID TS1800899 Placement ID 232257 Last Updated 7 days ago Status Submitt…" at bounding box center [244, 66] width 261 height 26
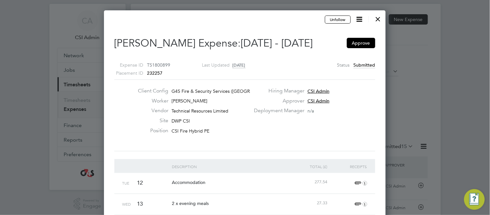
click at [181, 74] on div "Expense ID TS1800899 Placement ID 232257 Last Updated 7 days ago Status Submitt…" at bounding box center [244, 66] width 261 height 26
click at [357, 193] on span "1" at bounding box center [360, 204] width 14 height 8
click at [248, 180] on div "Accommodation" at bounding box center [229, 182] width 119 height 19
click at [359, 193] on span "1" at bounding box center [360, 204] width 14 height 8
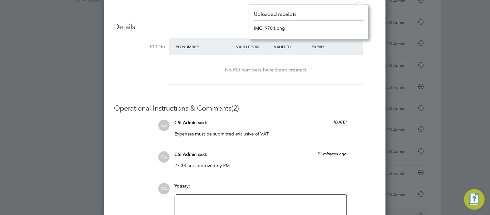
scroll to position [202, 0]
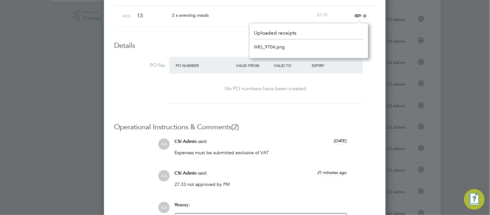
click at [269, 40] on div "Uploaded receipts IMG_9704.png" at bounding box center [309, 41] width 110 height 22
click at [270, 49] on link "IMG_9704.png" at bounding box center [269, 47] width 31 height 10
click at [198, 55] on div "Details PO No PO Number Valid From Valid To Expiry No PO numbers have been crea…" at bounding box center [244, 74] width 261 height 66
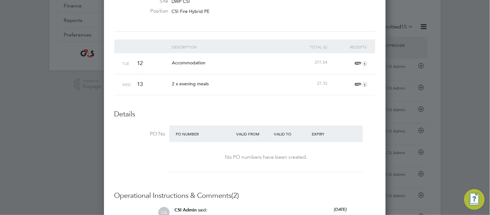
scroll to position [130, 0]
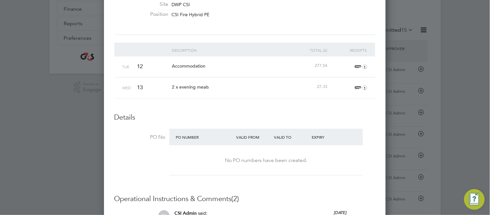
click at [357, 87] on span "1" at bounding box center [360, 88] width 14 height 8
click at [276, 119] on link "IMG_9704.png" at bounding box center [269, 119] width 31 height 10
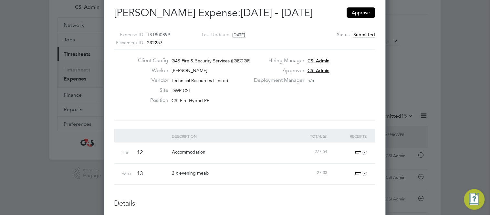
scroll to position [0, 0]
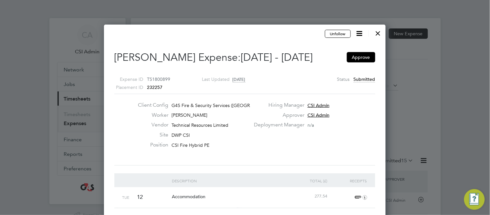
click at [378, 31] on div at bounding box center [378, 32] width 12 height 12
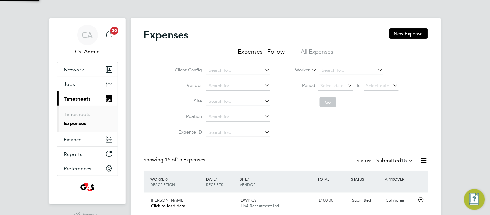
scroll to position [16, 56]
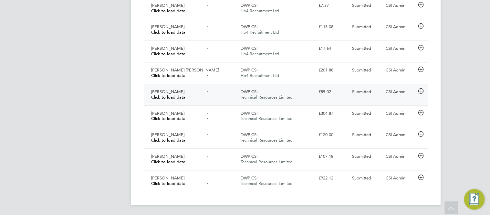
click at [220, 94] on div "- -" at bounding box center [221, 95] width 34 height 16
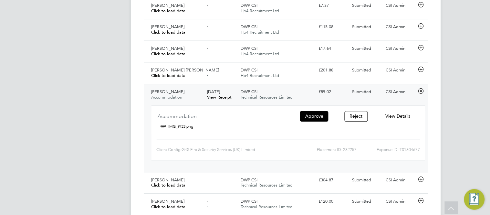
click at [393, 115] on span "View Details" at bounding box center [397, 116] width 25 height 6
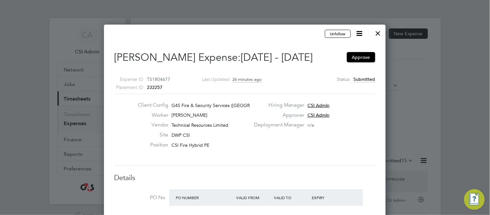
click at [148, 119] on div "Worker Paul Haines" at bounding box center [191, 117] width 117 height 10
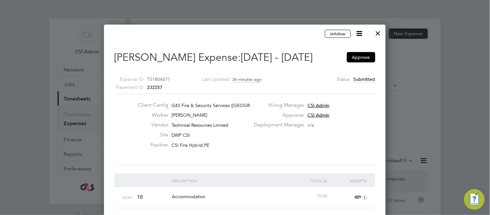
click at [280, 86] on div "Expense ID TS1804677 Placement ID 232257 Last Updated 26 minutes ago Status Sub…" at bounding box center [244, 80] width 261 height 26
click at [380, 35] on div at bounding box center [378, 32] width 12 height 12
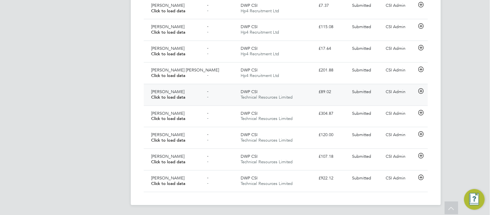
click at [208, 93] on span "-" at bounding box center [207, 91] width 1 height 5
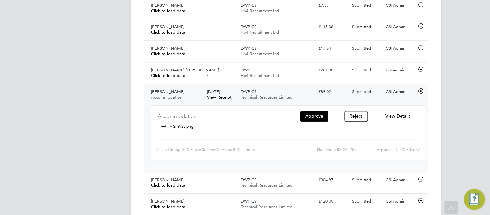
click at [399, 111] on div "View Details" at bounding box center [398, 116] width 42 height 11
click at [394, 116] on span "View Details" at bounding box center [397, 116] width 25 height 6
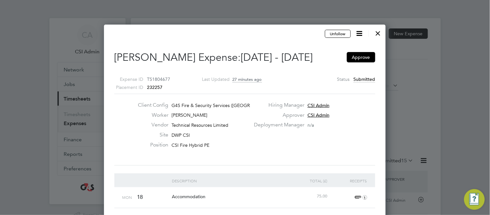
click at [325, 132] on div "Client Config G4S Fire & Security Services ([GEOGRAPHIC_DATA]) Li… Worker [PERS…" at bounding box center [245, 130] width 266 height 56
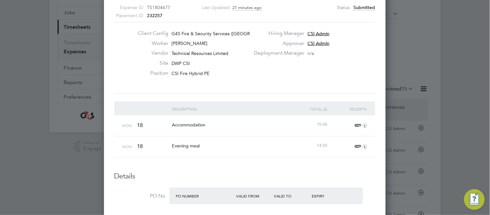
click at [357, 125] on span "1" at bounding box center [360, 126] width 14 height 8
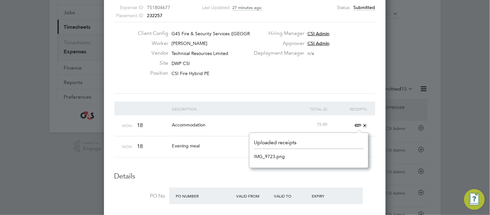
click at [266, 157] on link "IMG_9723.png" at bounding box center [269, 156] width 31 height 10
click at [325, 14] on div "Expense ID TS1804677 Placement ID 232257 Last Updated 27 minutes ago Status Sub…" at bounding box center [244, 9] width 261 height 26
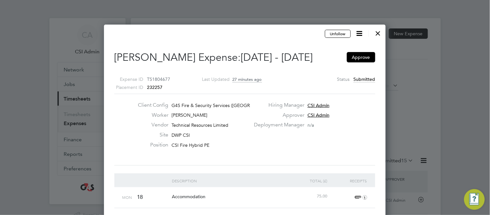
click at [377, 32] on div at bounding box center [378, 32] width 12 height 12
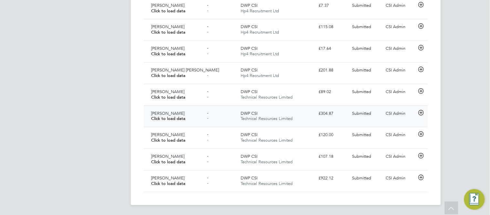
click at [305, 115] on div "DWP CSI Technical Resources Limited" at bounding box center [277, 116] width 78 height 16
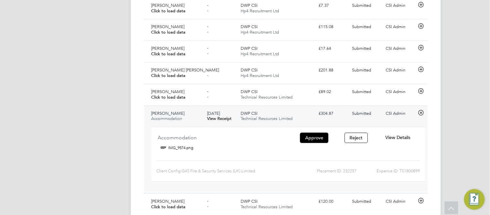
click at [401, 137] on span "View Details" at bounding box center [397, 137] width 25 height 6
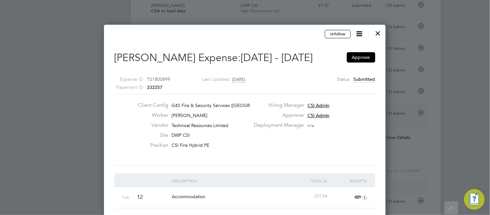
click at [290, 147] on div "Client Config G4S Fire & Security Services ([GEOGRAPHIC_DATA]) Li… Worker [PERS…" at bounding box center [245, 130] width 266 height 56
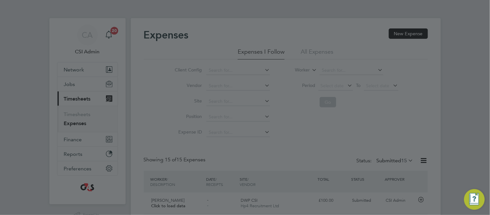
click at [137, 143] on div at bounding box center [245, 107] width 490 height 215
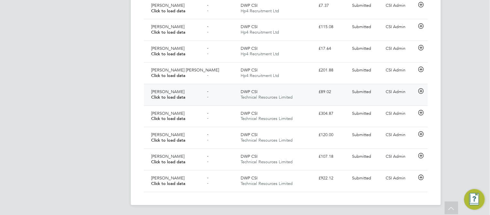
click at [225, 90] on div "- -" at bounding box center [221, 95] width 34 height 16
click at [208, 90] on span "-" at bounding box center [207, 91] width 1 height 5
click at [185, 89] on div "[PERSON_NAME] Accommodation" at bounding box center [177, 95] width 56 height 16
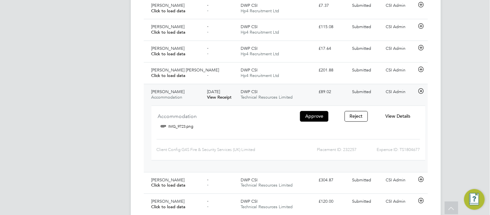
click at [395, 115] on span "View Details" at bounding box center [397, 116] width 25 height 6
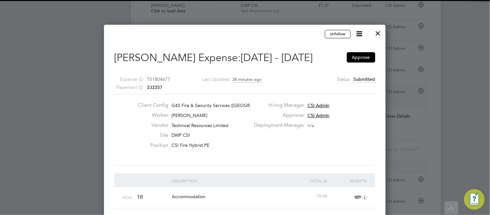
click at [129, 127] on div "Client Config G4S Fire & Security Services ([GEOGRAPHIC_DATA]) Li… Worker [PERS…" at bounding box center [245, 130] width 266 height 56
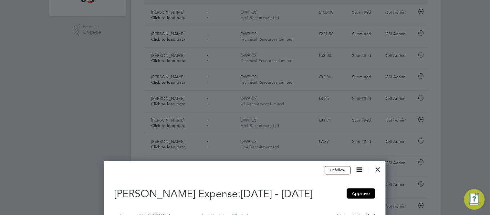
click at [378, 169] on div at bounding box center [378, 168] width 12 height 12
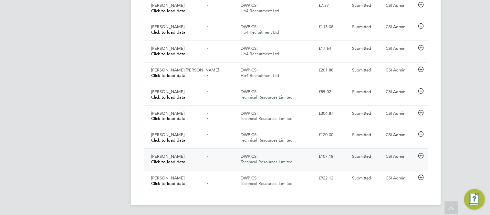
click at [229, 158] on div "- -" at bounding box center [221, 159] width 34 height 16
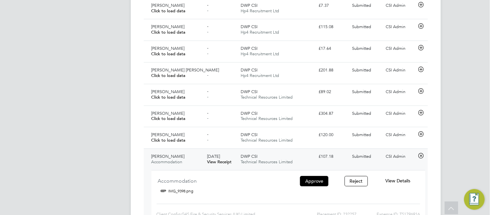
click at [396, 181] on span "View Details" at bounding box center [397, 181] width 25 height 6
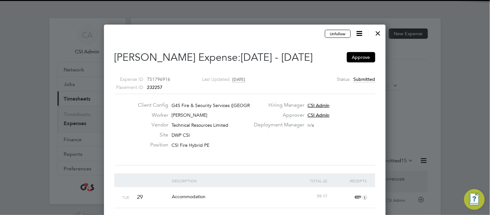
click at [222, 152] on div "Client Config G4S Fire & Security Services ([GEOGRAPHIC_DATA]) Li… Worker [PERS…" at bounding box center [245, 130] width 266 height 56
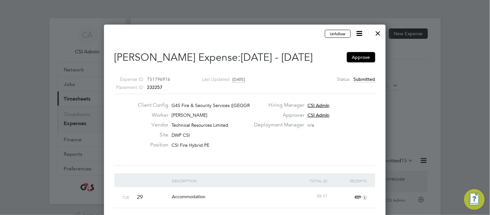
click at [378, 32] on div at bounding box center [378, 32] width 12 height 12
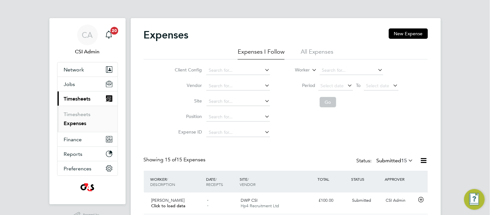
scroll to position [16, 56]
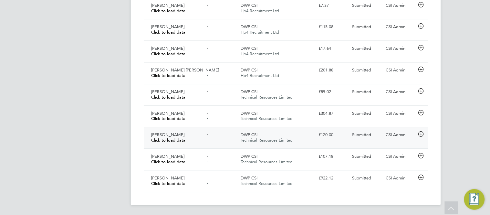
click at [304, 132] on div "DWP CSI Technical Resources Limited" at bounding box center [277, 137] width 78 height 16
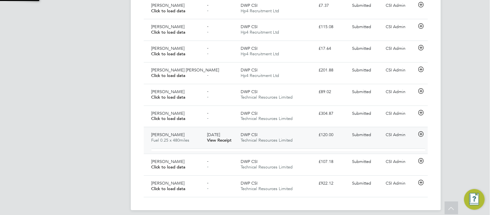
scroll to position [10, 116]
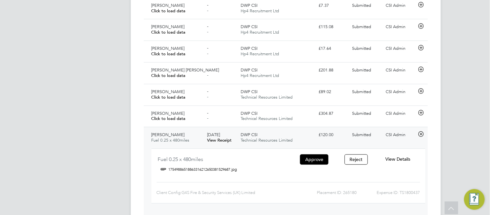
click at [401, 159] on span "View Details" at bounding box center [397, 159] width 25 height 6
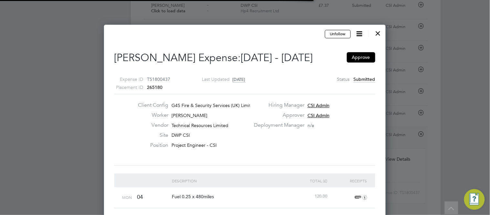
scroll to position [10, 117]
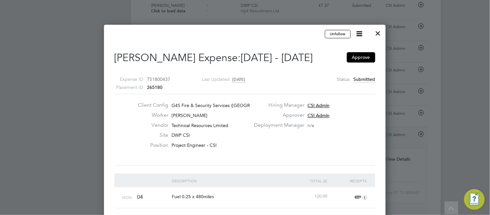
click at [285, 151] on div "Client Config G4S Fire & Security Services ([GEOGRAPHIC_DATA]) Li… Worker [PERS…" at bounding box center [245, 130] width 266 height 56
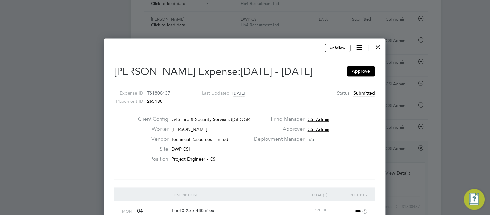
click at [288, 166] on div "Client Config G4S Fire & Security Services ([GEOGRAPHIC_DATA]) Li… Worker [PERS…" at bounding box center [245, 144] width 266 height 56
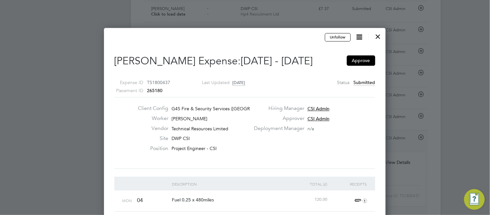
scroll to position [295, 0]
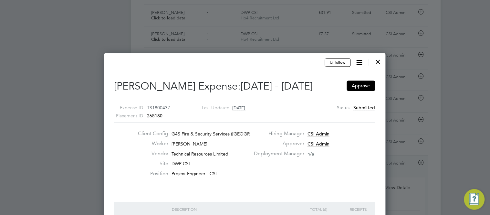
click at [379, 64] on div at bounding box center [378, 61] width 12 height 12
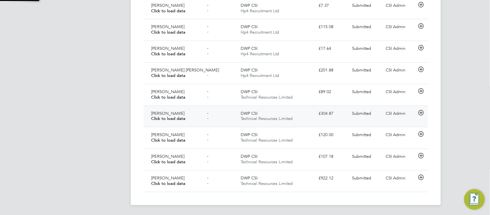
scroll to position [3, 4]
click at [216, 137] on div "- -" at bounding box center [221, 137] width 34 height 16
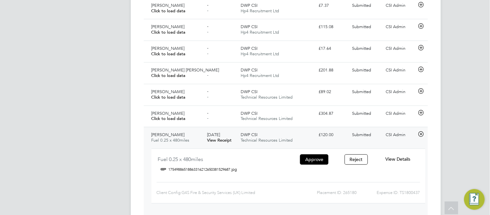
click at [421, 133] on icon at bounding box center [421, 133] width 8 height 5
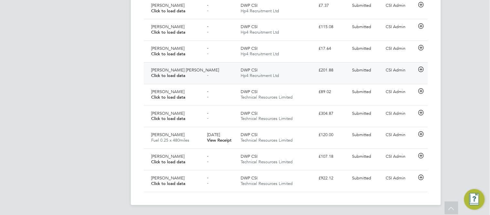
click at [421, 71] on icon at bounding box center [421, 69] width 8 height 5
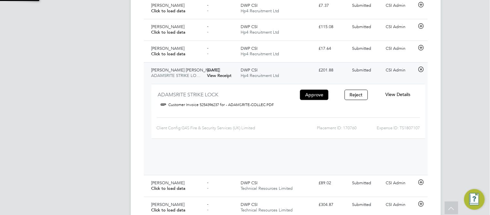
scroll to position [10, 116]
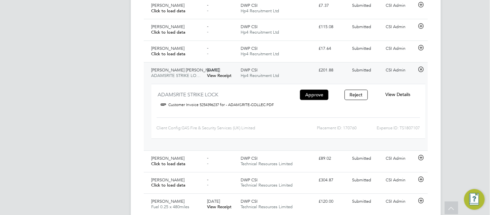
click at [392, 95] on span "View Details" at bounding box center [397, 94] width 25 height 6
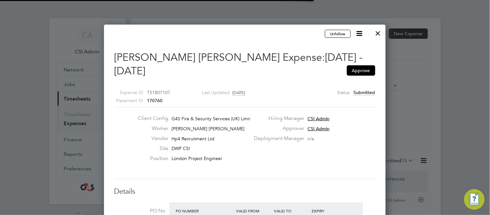
scroll to position [3, 4]
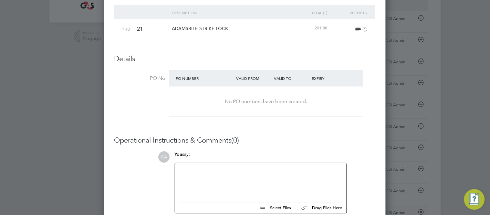
scroll to position [188, 0]
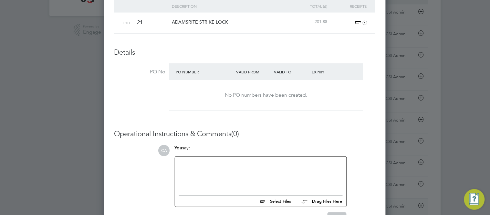
click at [140, 103] on div "Unfollow [PERSON_NAME] [PERSON_NAME] Expense: [DATE] - [DATE] Approve Expense I…" at bounding box center [244, 67] width 261 height 452
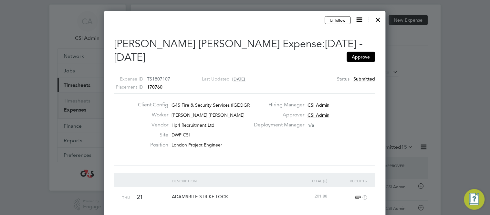
scroll to position [0, 0]
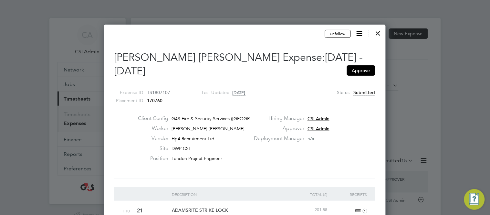
click at [358, 207] on span "1" at bounding box center [360, 211] width 14 height 8
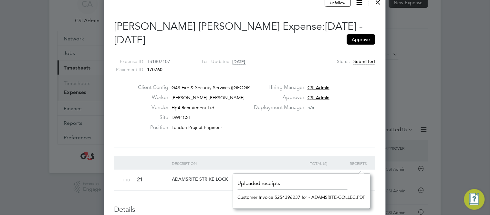
scroll to position [43, 0]
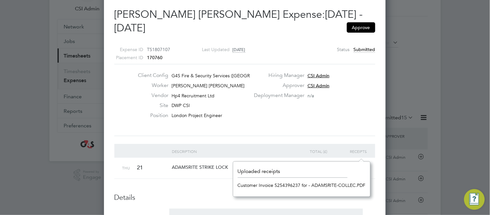
click at [294, 185] on link "Customer Invoice 5254396237 for - ADAMSRITE-COLLEC.PDF" at bounding box center [302, 185] width 128 height 10
click at [286, 109] on div "Client Config G4S Fire & Security Services ([GEOGRAPHIC_DATA]) Li… Worker [PERS…" at bounding box center [245, 100] width 266 height 56
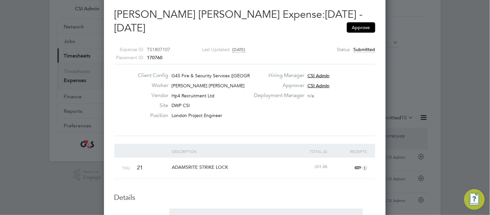
scroll to position [0, 0]
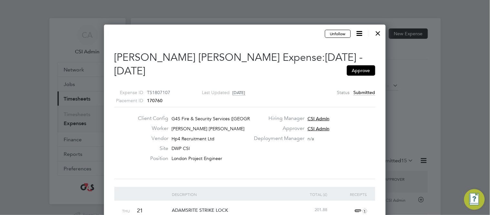
click at [378, 34] on div at bounding box center [378, 32] width 12 height 12
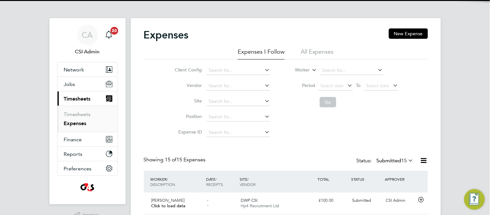
scroll to position [16, 56]
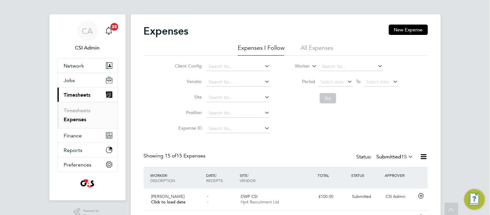
scroll to position [0, 0]
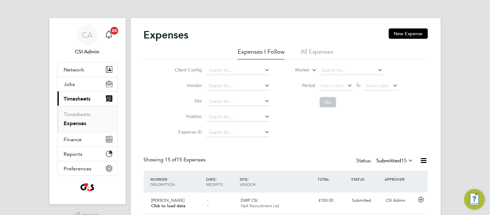
click at [209, 40] on div "Expenses New Expense" at bounding box center [286, 37] width 284 height 19
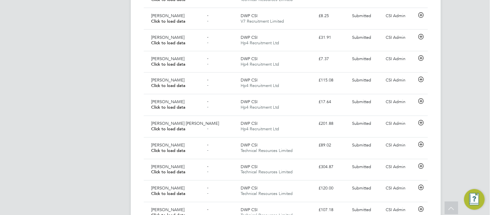
scroll to position [273, 0]
